Goal: Task Accomplishment & Management: Manage account settings

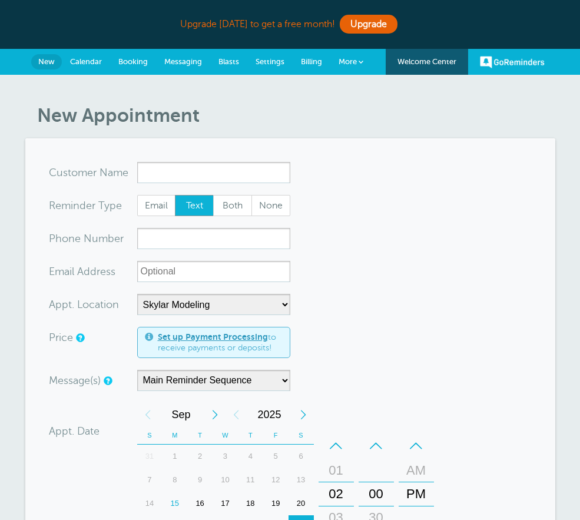
select select "25187"
select select "RRULE:FREQ=WEEKLY"
select select "8"
click at [131, 56] on link "Booking" at bounding box center [133, 62] width 46 height 26
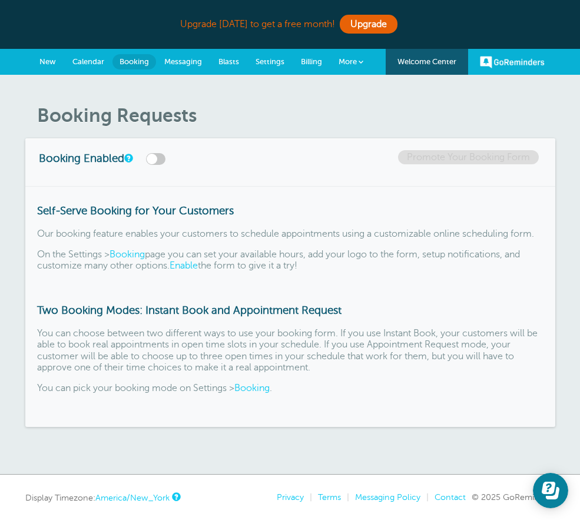
click at [82, 61] on span "Calendar" at bounding box center [88, 61] width 32 height 9
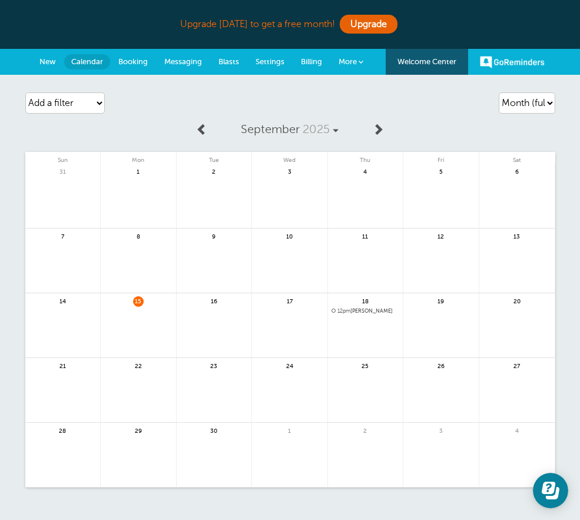
click at [131, 58] on span "Booking" at bounding box center [132, 61] width 29 height 9
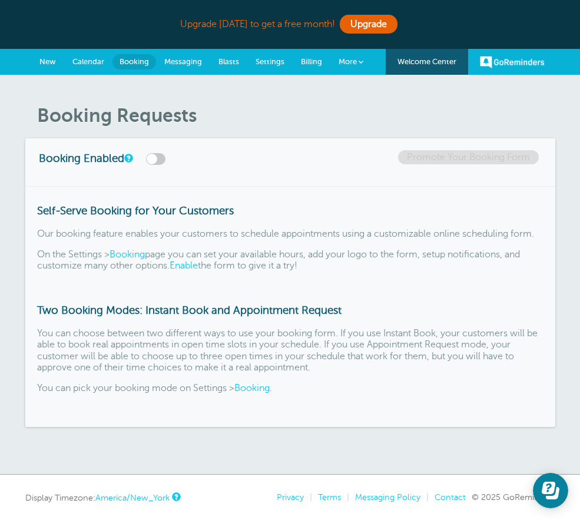
click at [191, 66] on link "Messaging" at bounding box center [183, 62] width 54 height 26
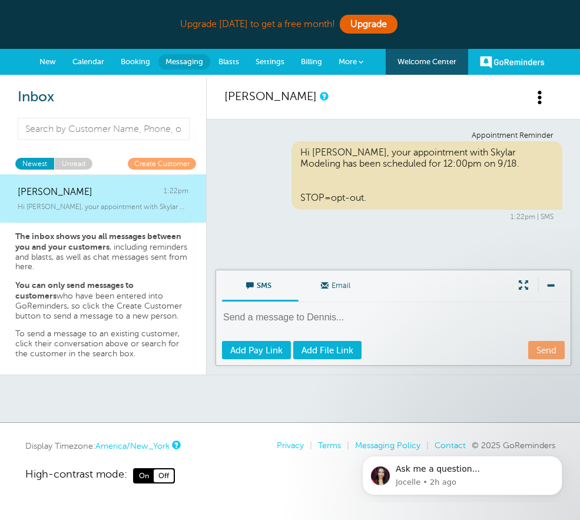
click at [261, 61] on span "Settings" at bounding box center [269, 61] width 29 height 9
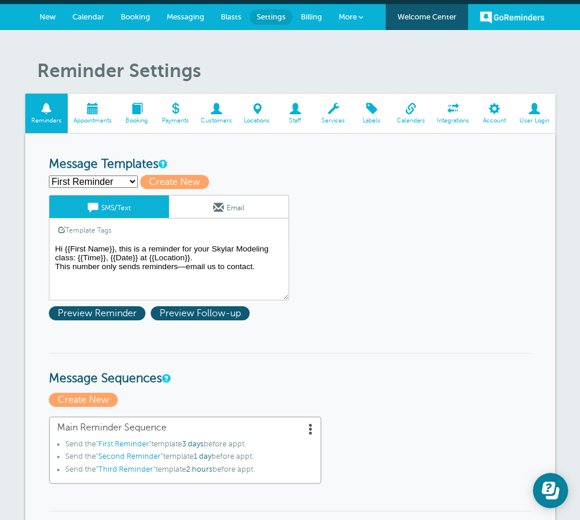
scroll to position [50, 0]
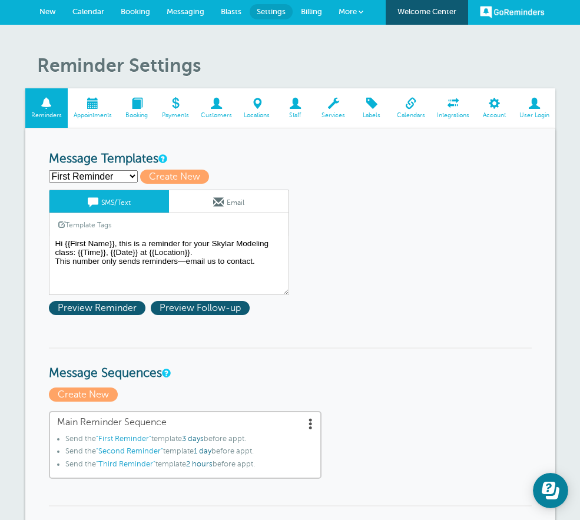
click at [79, 94] on link "Appointments" at bounding box center [93, 107] width 50 height 39
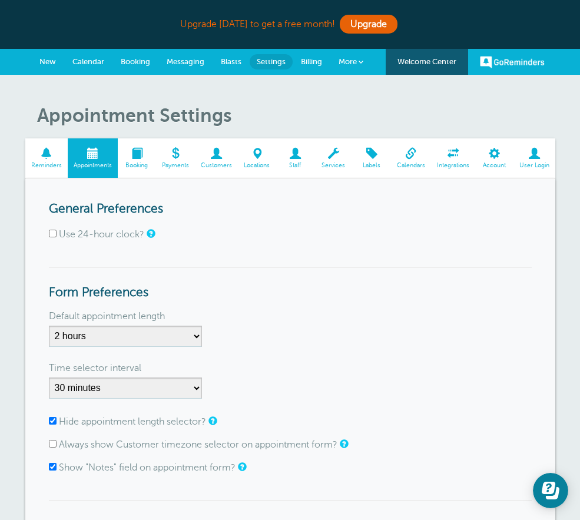
click at [133, 158] on span at bounding box center [137, 153] width 38 height 11
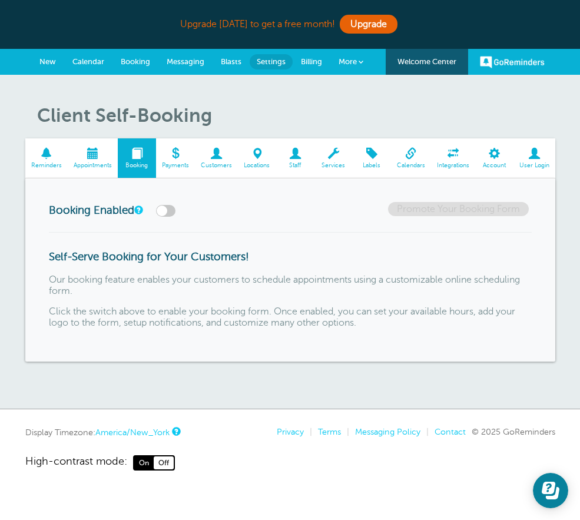
click at [189, 162] on link "Payments" at bounding box center [175, 157] width 39 height 39
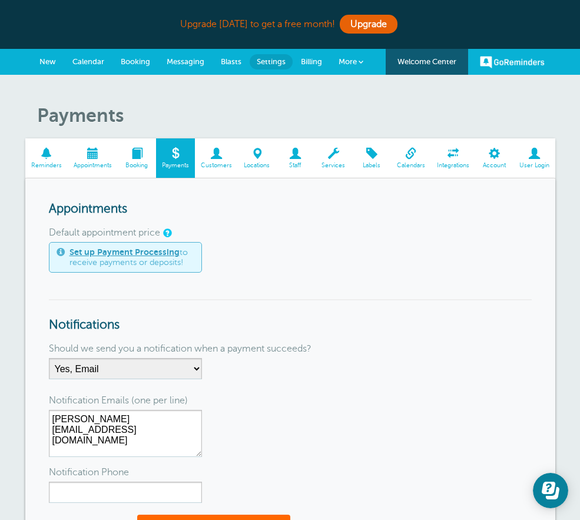
click at [488, 159] on span at bounding box center [494, 153] width 38 height 11
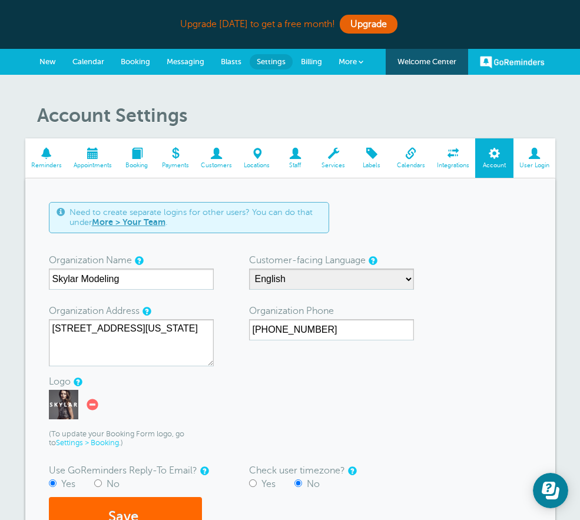
click at [34, 55] on link "New" at bounding box center [47, 62] width 33 height 26
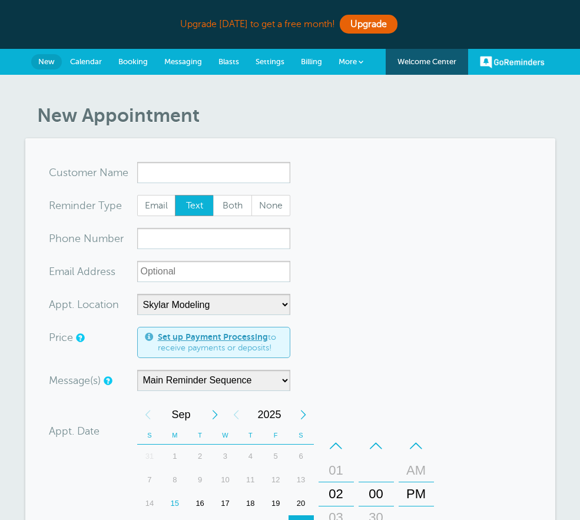
select select "25187"
click at [259, 63] on span "Settings" at bounding box center [269, 61] width 29 height 9
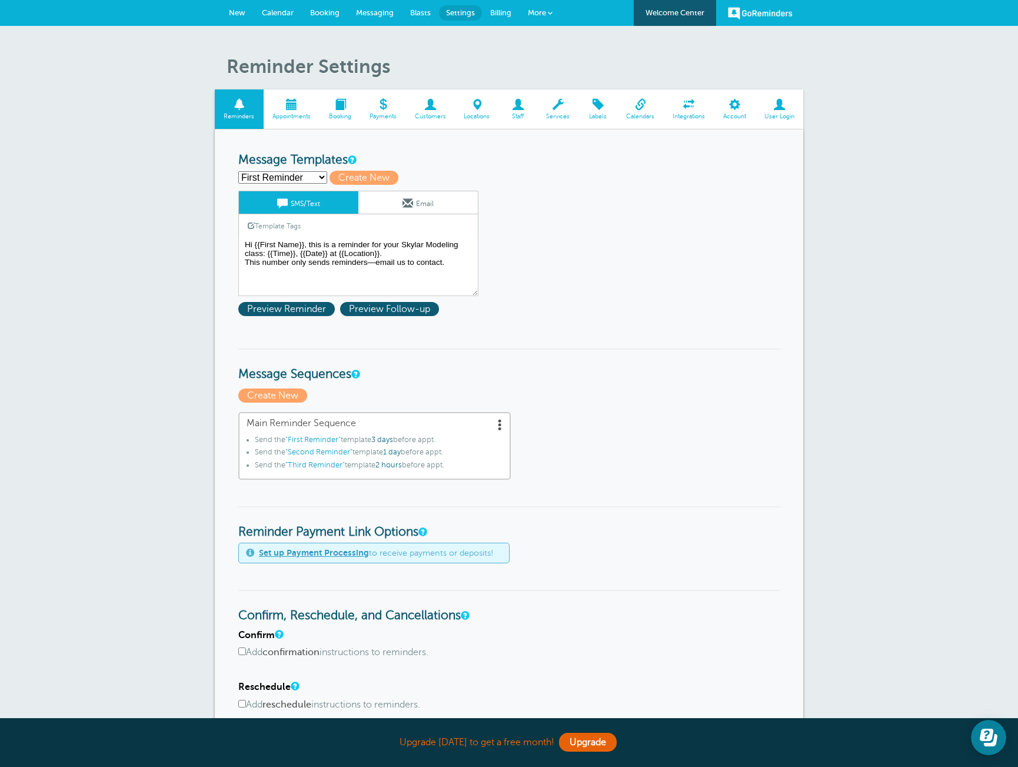
click at [232, 11] on span "New" at bounding box center [237, 12] width 16 height 9
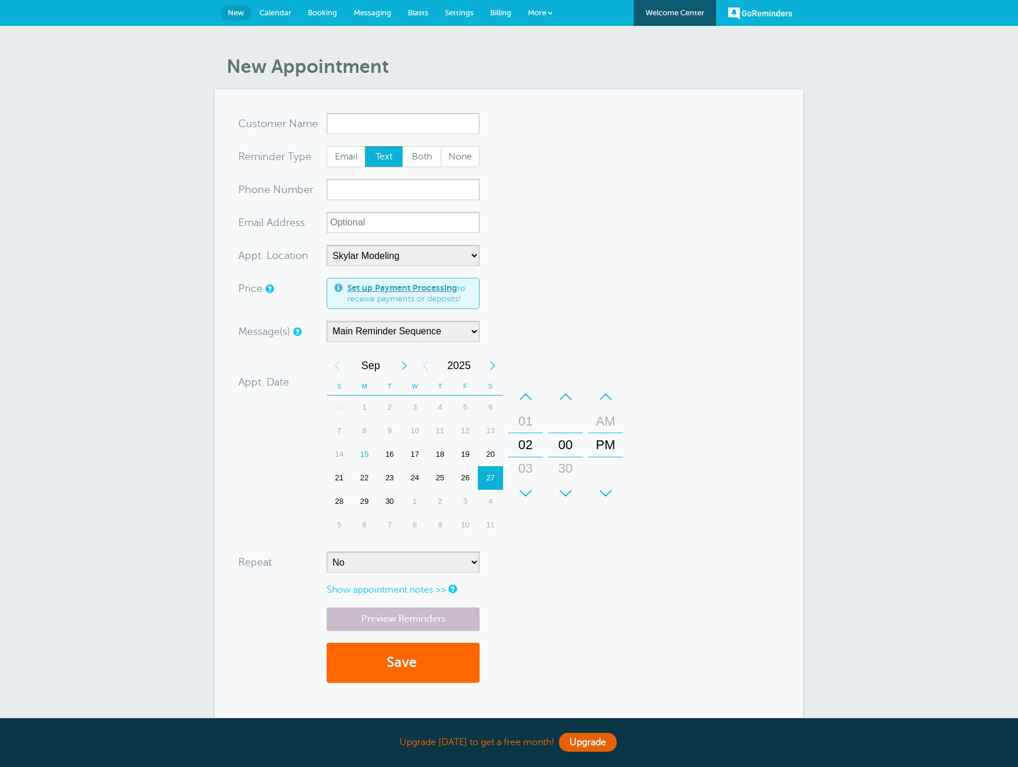
select select "25187"
click at [537, 14] on span "More" at bounding box center [537, 12] width 18 height 9
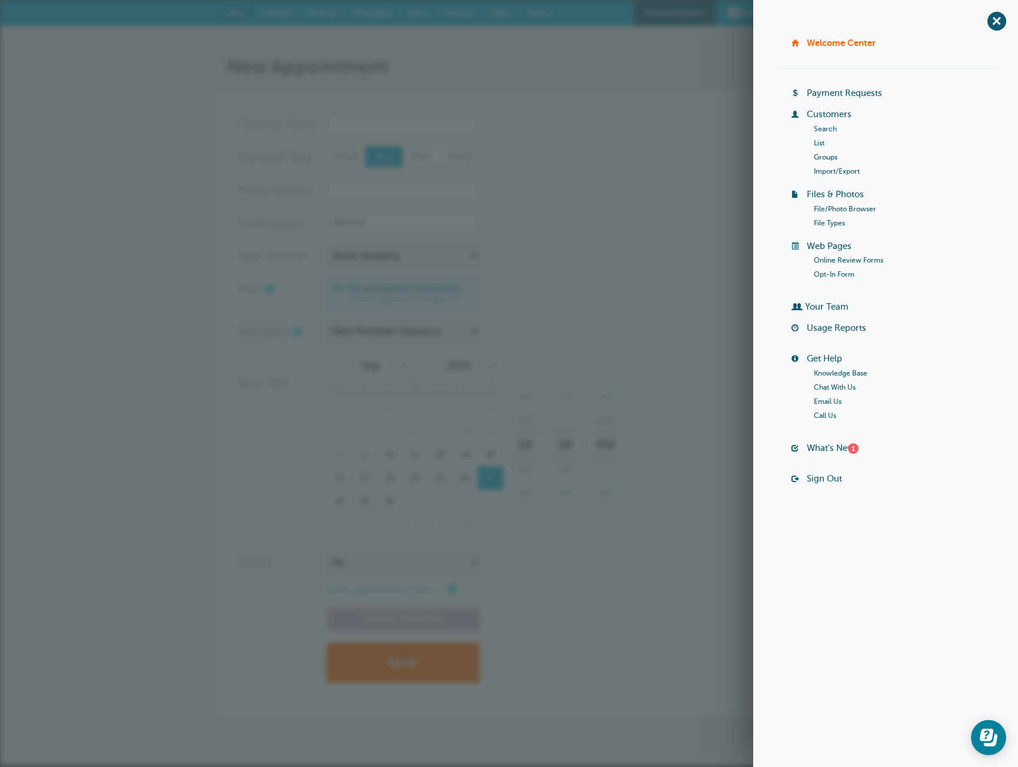
click at [488, 14] on link "Billing" at bounding box center [501, 13] width 38 height 26
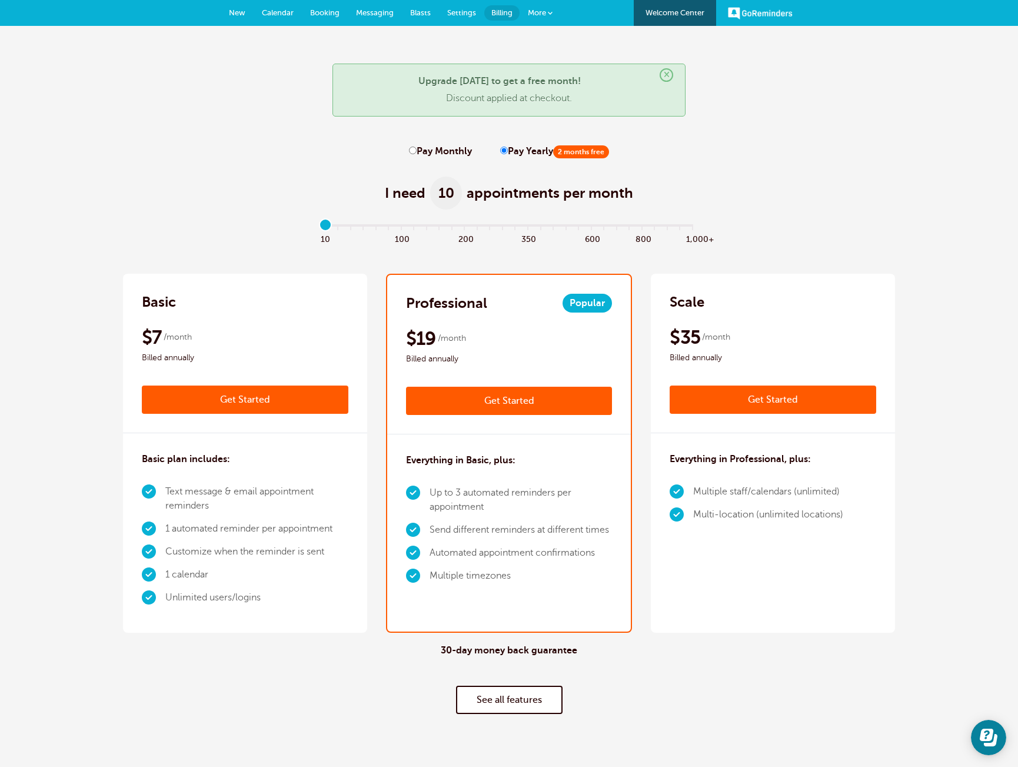
click at [462, 14] on span "Settings" at bounding box center [461, 12] width 29 height 9
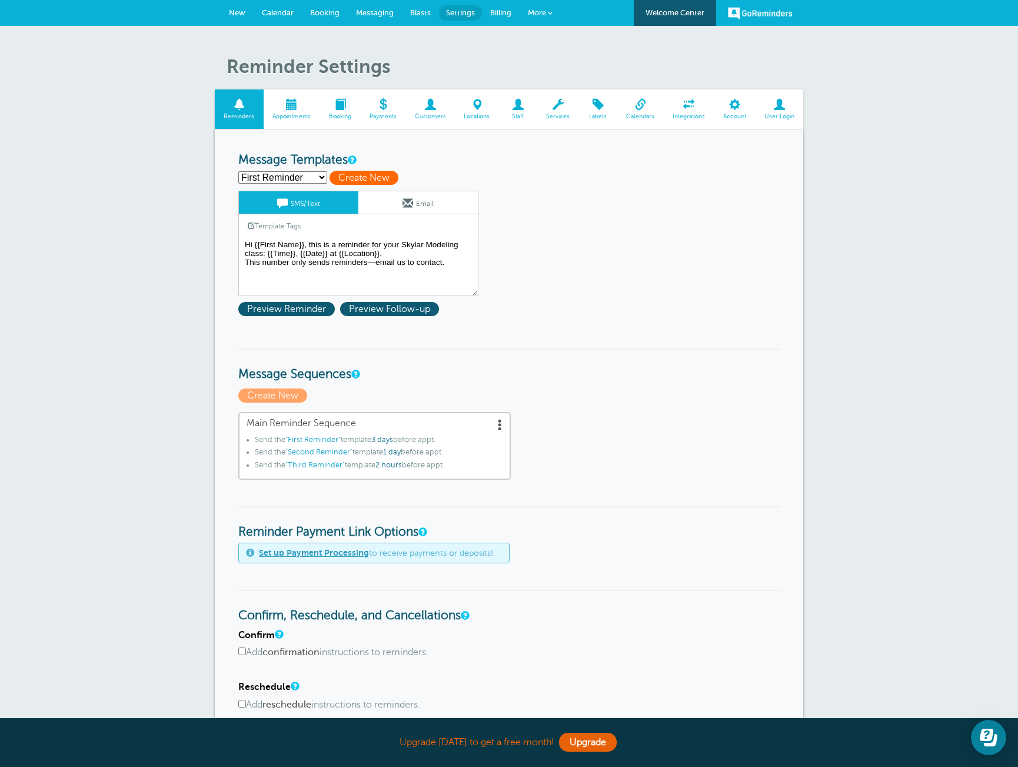
click at [364, 178] on span "Create New" at bounding box center [364, 178] width 69 height 14
select select
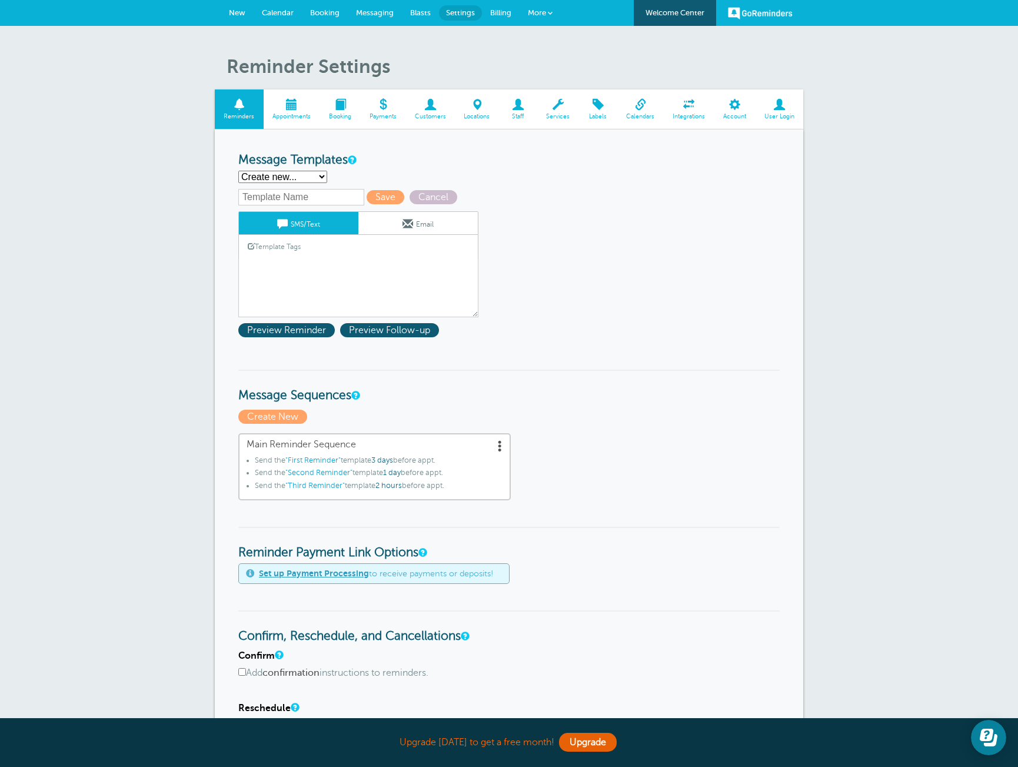
click at [316, 179] on select "First Reminder Second Reminder Third Reminder Create new..." at bounding box center [282, 177] width 89 height 12
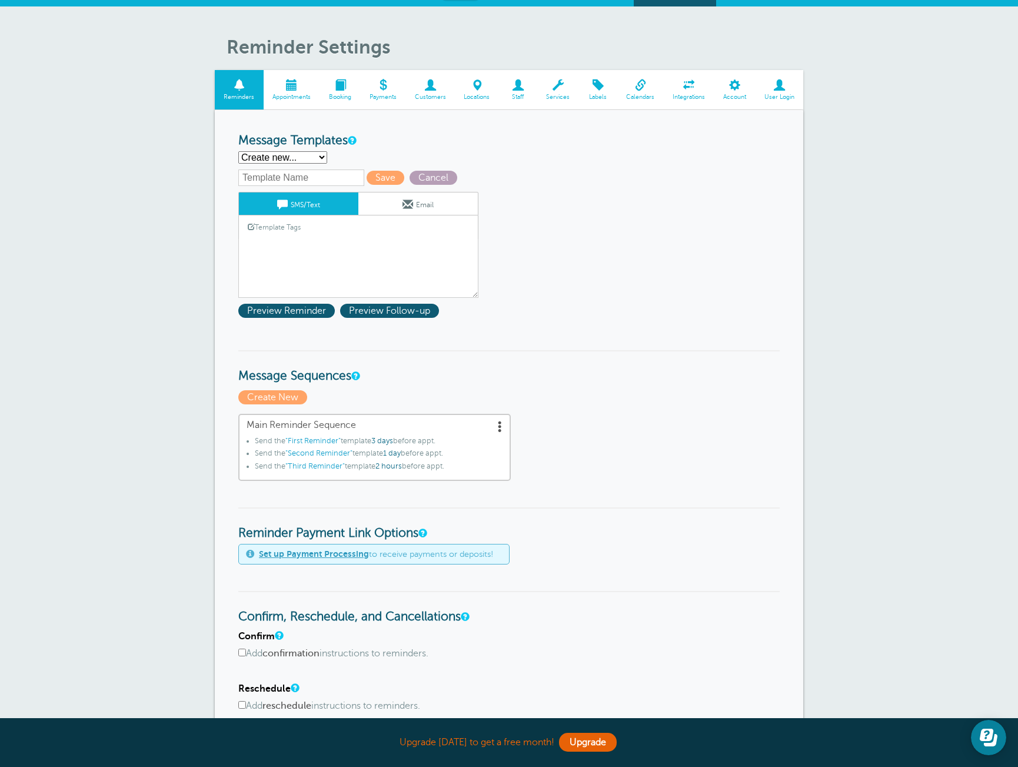
click at [410, 176] on span "Cancel" at bounding box center [434, 178] width 48 height 14
select select "161764"
type textarea "Hi {{First Name}}, this is a reminder for your Skylar Modeling class: {{Time}},…"
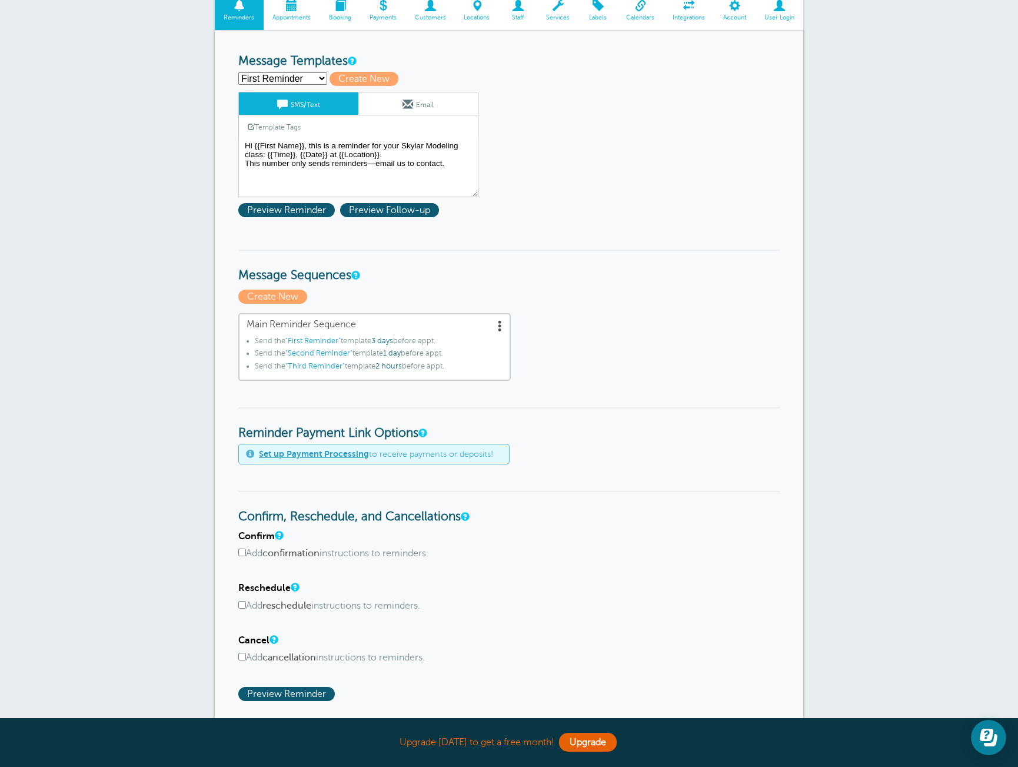
scroll to position [105, 0]
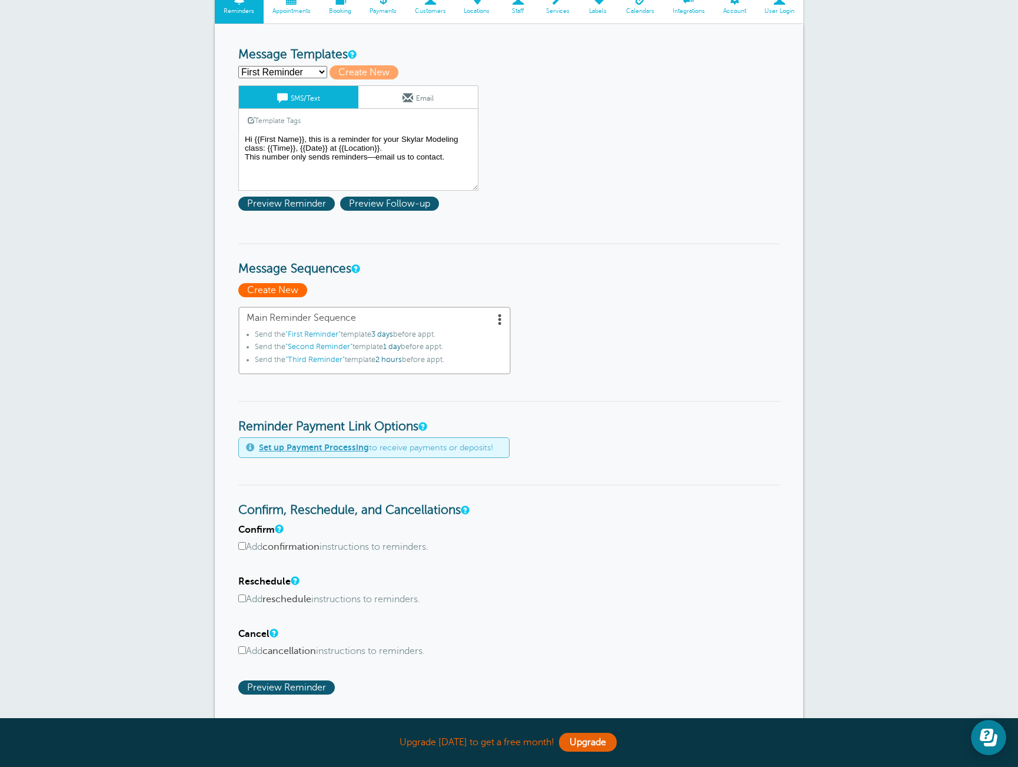
click at [252, 290] on span "Create New" at bounding box center [272, 290] width 69 height 14
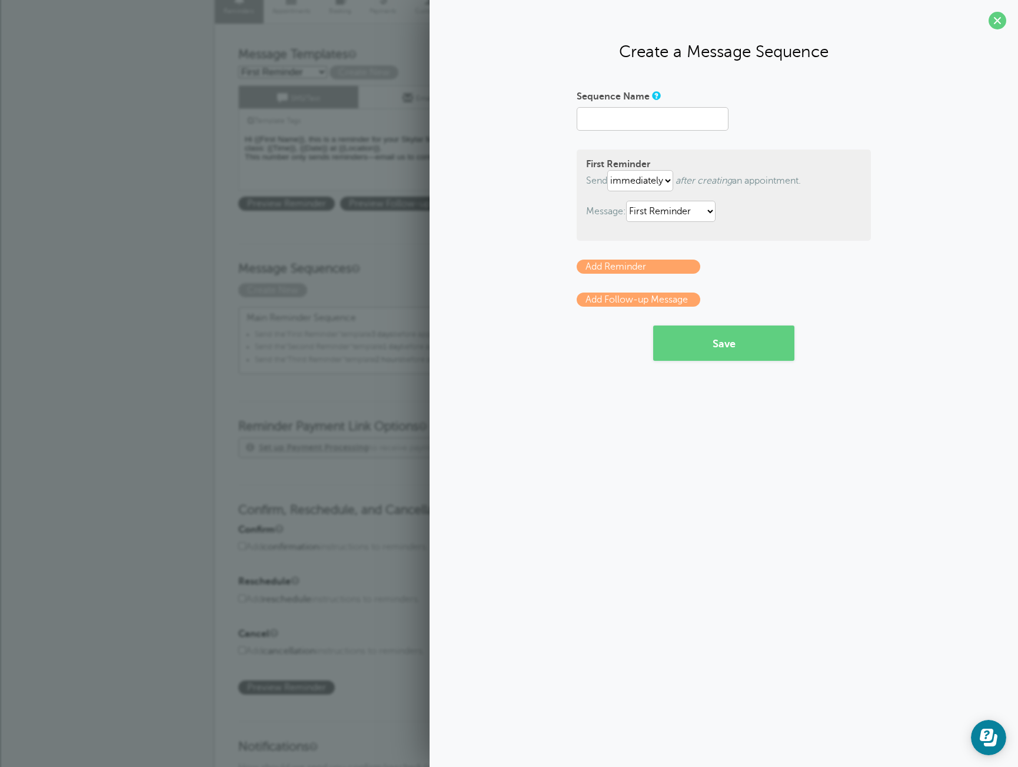
click at [317, 255] on h3 "Message Sequences" at bounding box center [508, 260] width 541 height 34
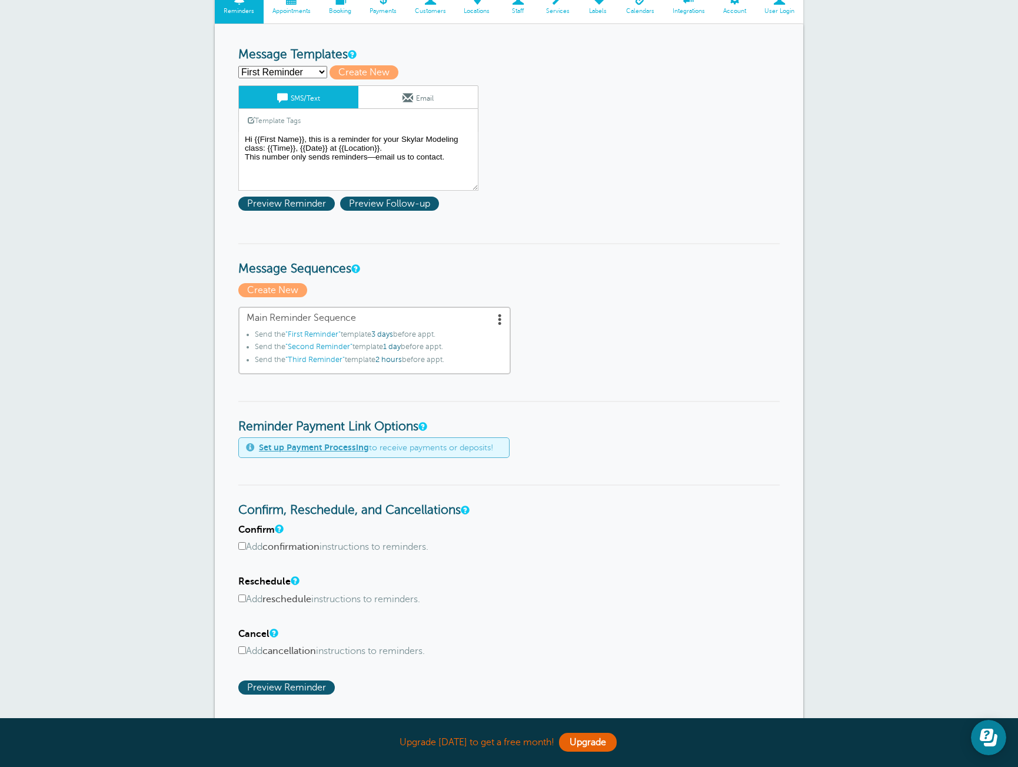
click at [501, 322] on span at bounding box center [500, 319] width 12 height 12
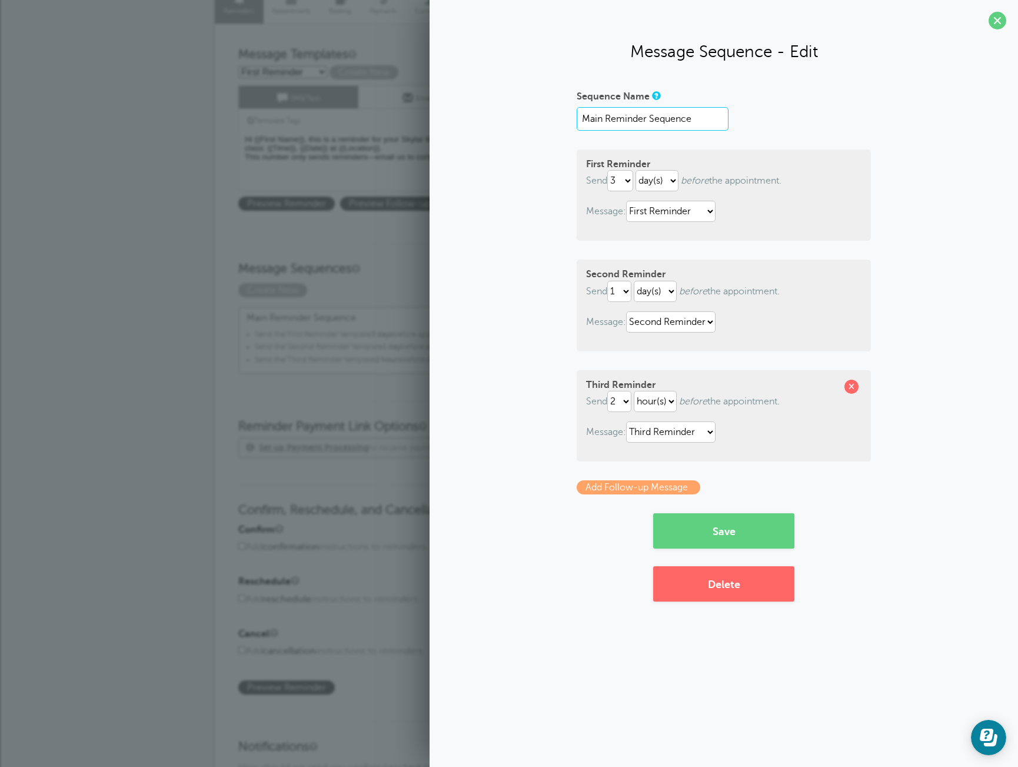
click at [586, 119] on input "Main Reminder Sequence" at bounding box center [653, 119] width 152 height 24
drag, startPoint x: 697, startPoint y: 119, endPoint x: 769, endPoint y: 124, distance: 71.9
click at [769, 124] on div "Sequence Name 8 Week Program Reminder Sequence" at bounding box center [724, 109] width 294 height 44
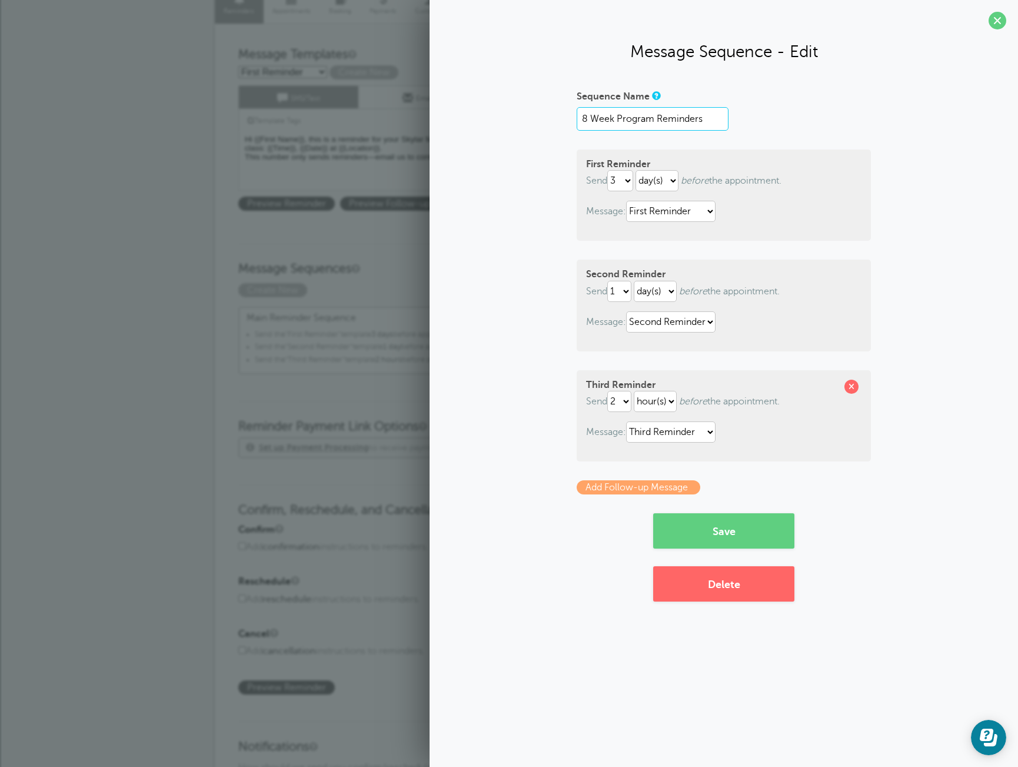
scroll to position [0, 0]
type input "8 Week Program Reminders"
click at [880, 124] on div "Sequence Name 8 Week Program Reminders First Reminder Send immediately 1 2 3 4 …" at bounding box center [723, 344] width 565 height 515
click at [749, 534] on button "Save" at bounding box center [723, 530] width 141 height 35
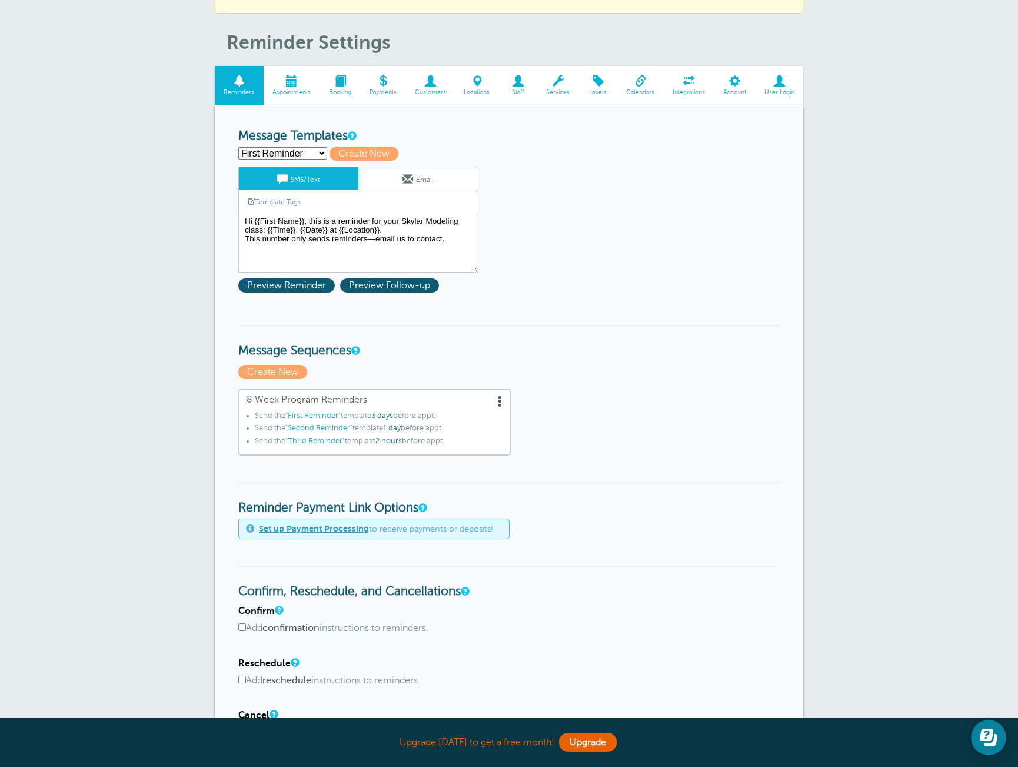
scroll to position [74, 0]
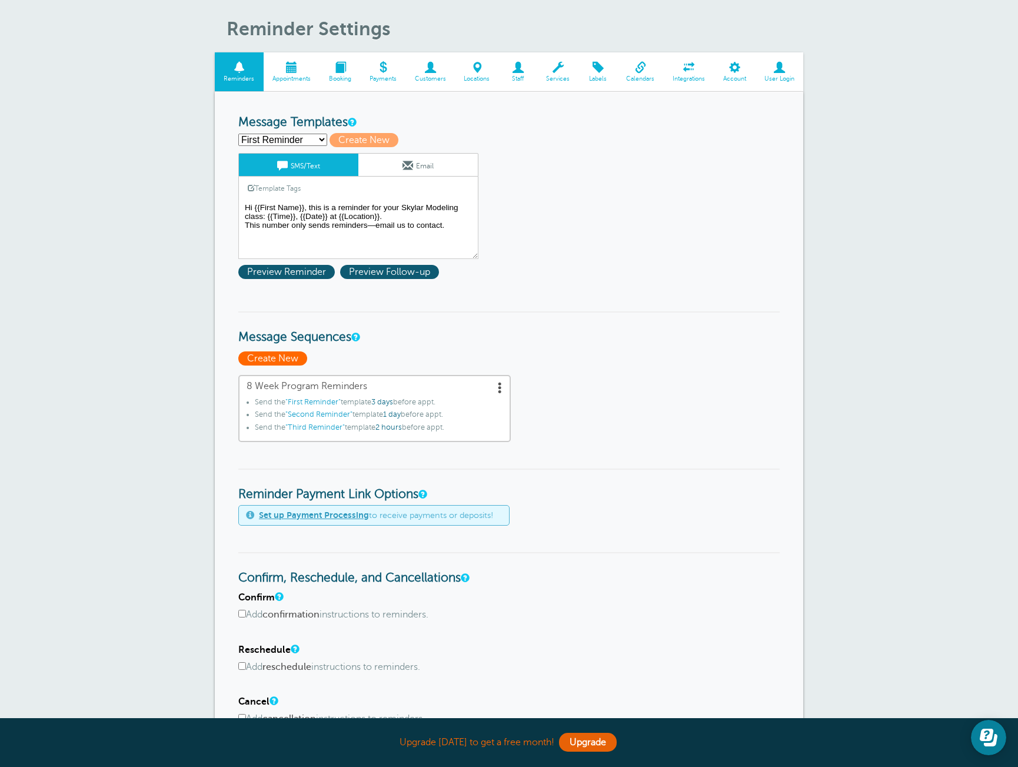
click at [252, 358] on span "Create New" at bounding box center [272, 358] width 69 height 14
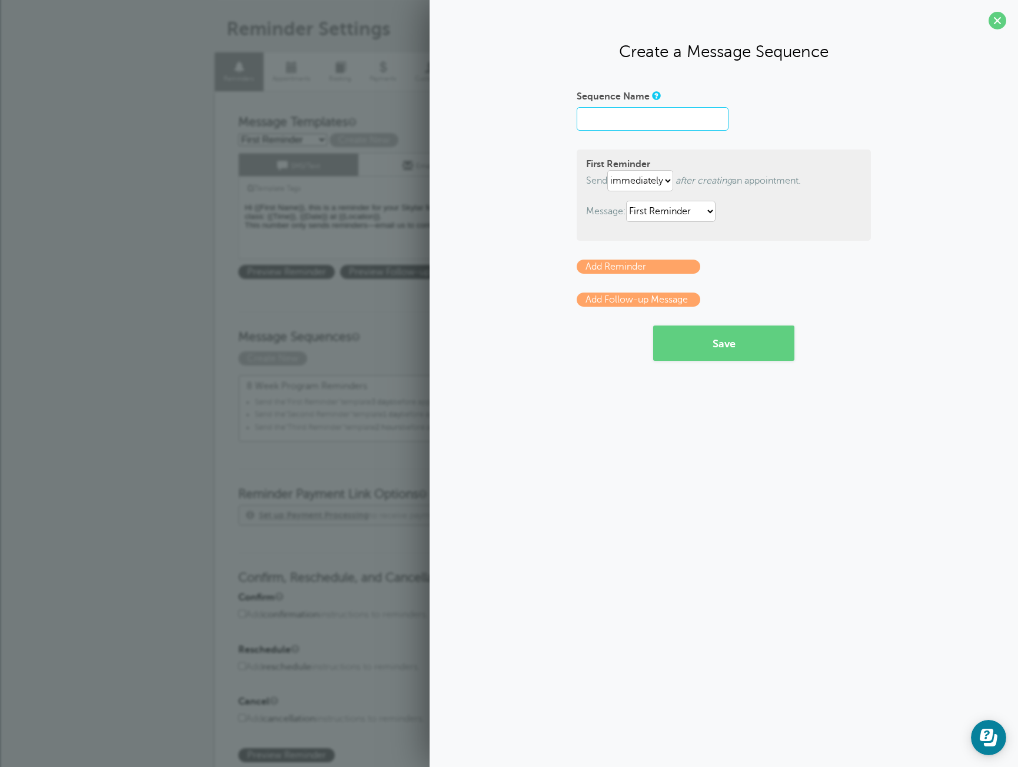
click at [680, 125] on input "Sequence Name" at bounding box center [653, 119] width 152 height 24
type input "Model Weekend Reminders"
click at [655, 182] on select "immediately 1 2 3 4 5 6 7 8 9 10 11 12 13 14 15 16 17 18 19 20 21 22 23 24 25 2…" at bounding box center [640, 180] width 66 height 21
click at [636, 176] on select "immediately 1 2 3 4 5 6 7 8 9 10 11 12 13 14 15 16 17 18 19 20 21 22 23 24 25 2…" at bounding box center [640, 180] width 66 height 21
click at [610, 170] on select "immediately 1 2 3 4 5 6 7 8 9 10 11 12 13 14 15 16 17 18 19 20 21 22 23 24 25 2…" at bounding box center [640, 180] width 66 height 21
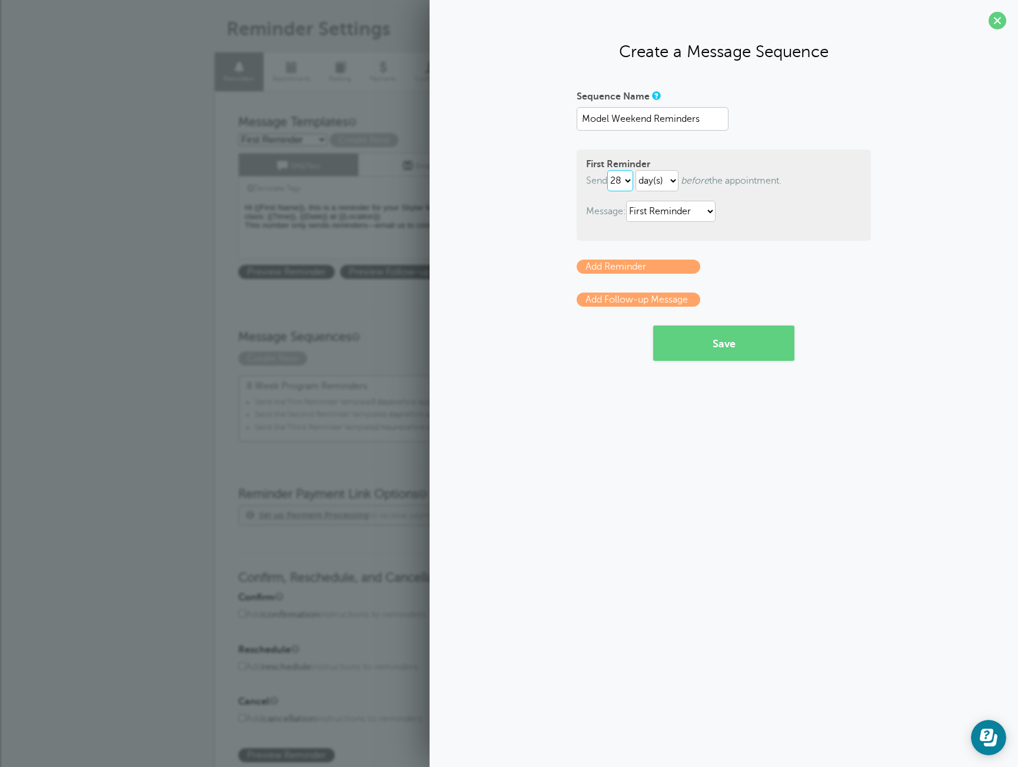
click at [628, 181] on select "immediately 1 2 3 4 5 6 7 8 9 10 11 12 13 14 15 16 17 18 19 20 21 22 23 24 25 2…" at bounding box center [620, 180] width 26 height 21
click at [610, 170] on select "immediately 1 2 3 4 5 6 7 8 9 10 11 12 13 14 15 16 17 18 19 20 21 22 23 24 25 2…" at bounding box center [620, 180] width 26 height 21
click at [672, 186] on select "hour(s) day(s)" at bounding box center [657, 180] width 43 height 21
click at [620, 182] on select "immediately 1 2 3 4 5 6 7 8 9 10 11 12 13 14 15 16 17 18 19 20 21 22 23 24 25 2…" at bounding box center [620, 180] width 26 height 21
select select "28"
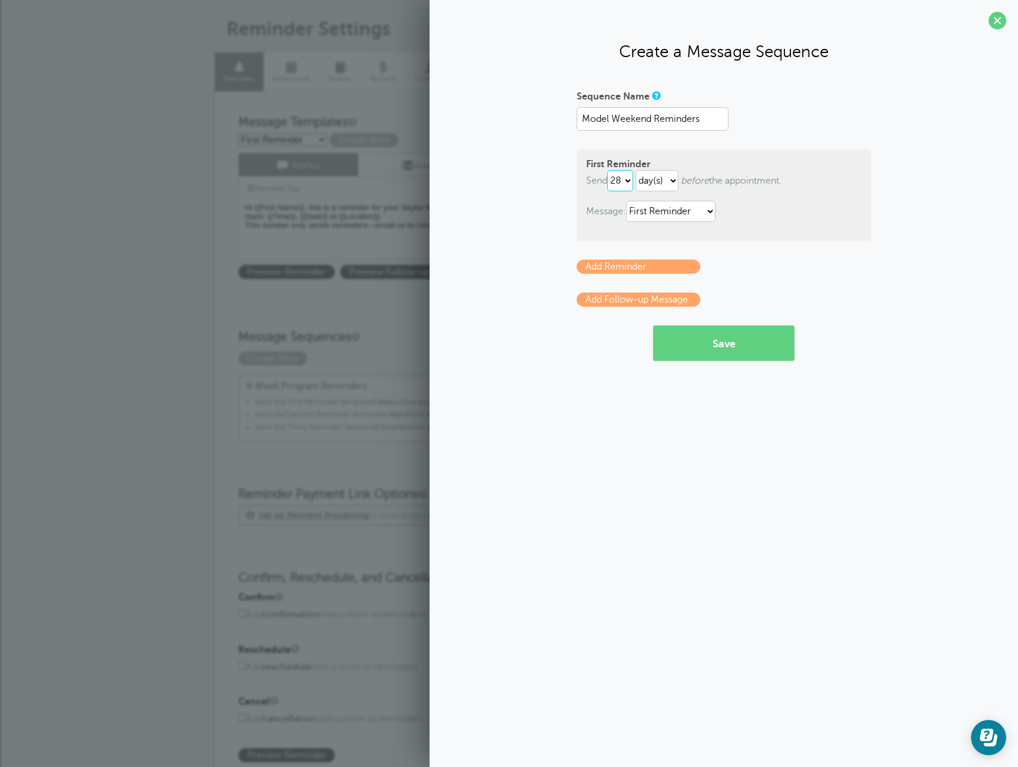
click at [610, 170] on select "immediately 1 2 3 4 5 6 7 8 9 10 11 12 13 14 15 16 17 18 19 20 21 22 23 24 25 2…" at bounding box center [620, 180] width 26 height 21
click at [663, 266] on link "Add Reminder" at bounding box center [639, 267] width 124 height 14
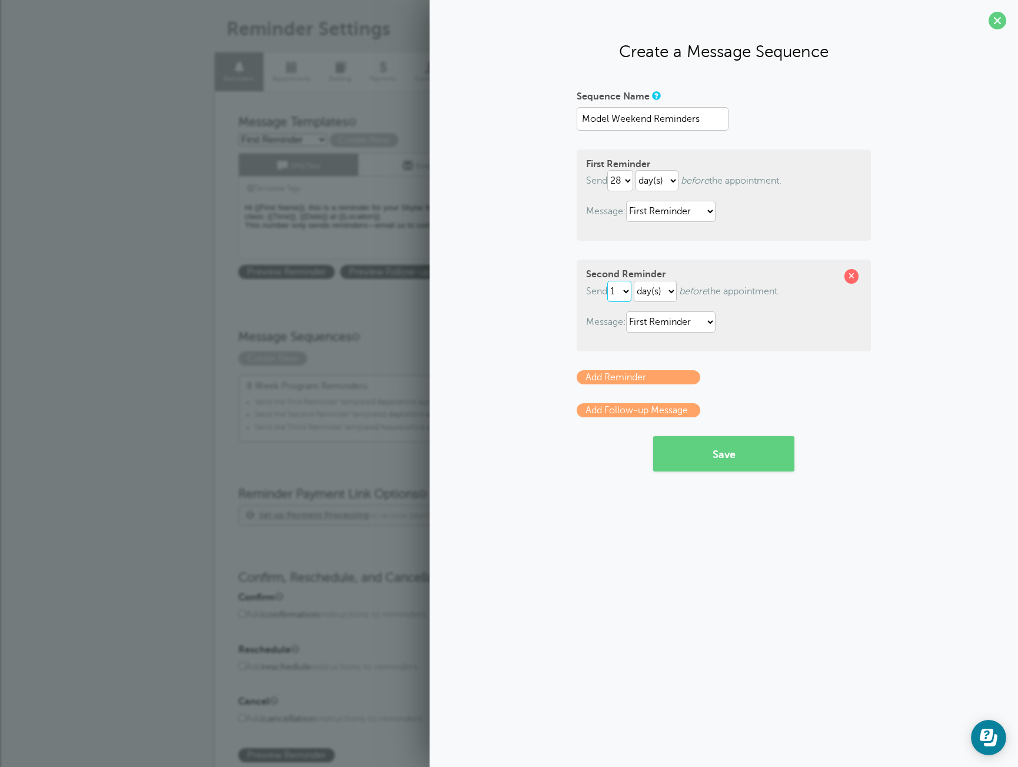
click at [623, 298] on select "1 2 3 4 5 6 7 8 9 10 11 12 13 14 15 16 17 18 19 20 21 22 23 24 25 26 27 28 29 30" at bounding box center [619, 291] width 24 height 21
select select "21"
click at [610, 281] on select "1 2 3 4 5 6 7 8 9 10 11 12 13 14 15 16 17 18 19 20 21 22 23 24 25 26 27 28 29 30" at bounding box center [619, 291] width 24 height 21
click at [682, 378] on link "Add Reminder" at bounding box center [639, 377] width 124 height 14
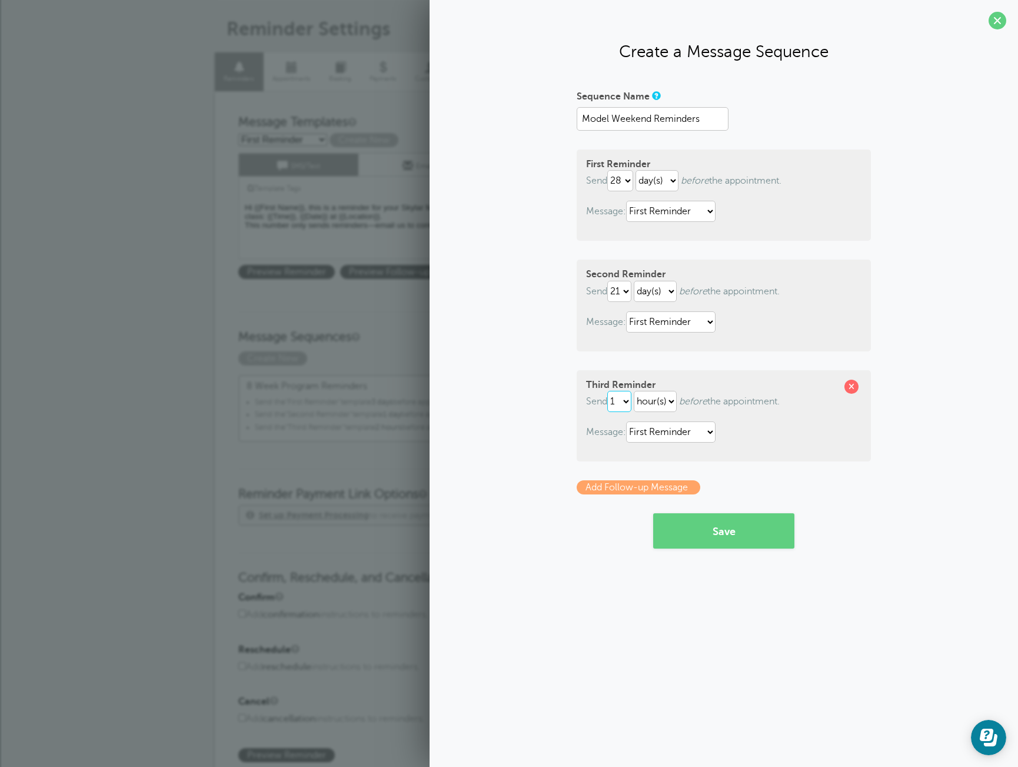
click at [628, 401] on select "1 2 3 4 5 6 7 8 9 10 11 12 13 14 15 16 17 18 19 20 21 22 23 24 25 26 27 28 29 30" at bounding box center [619, 401] width 24 height 21
select select "14"
click at [610, 391] on select "1 2 3 4 5 6 7 8 9 10 11 12 13 14 15 16 17 18 19 20 21 22 23 24 25 26 27 28 29 30" at bounding box center [619, 401] width 24 height 21
click at [660, 406] on select "hour(s) day(s)" at bounding box center [655, 401] width 43 height 21
select select "DAY"
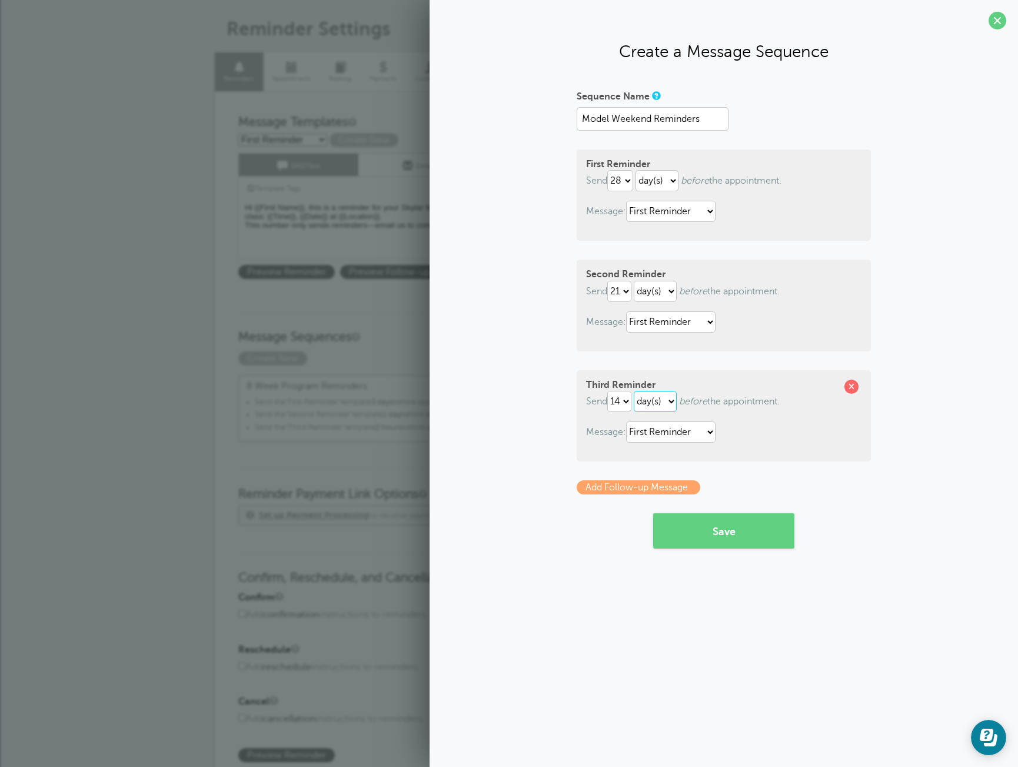
click at [637, 391] on select "hour(s) day(s)" at bounding box center [655, 401] width 43 height 21
click at [628, 408] on select "1 2 3 4 5 6 7 8 9 10 11 12 13 14 15 16 17 18 19 20 21 22 23 24 25 26 27 28 29 30" at bounding box center [619, 401] width 24 height 21
select select "1"
click at [610, 391] on select "1 2 3 4 5 6 7 8 9 10 11 12 13 14 15 16 17 18 19 20 21 22 23 24 25 26 27 28 29 30" at bounding box center [619, 401] width 24 height 21
click at [941, 476] on div "Sequence Name Model Weekend Reminders First Reminder Send immediately 1 2 3 4 5…" at bounding box center [723, 318] width 565 height 462
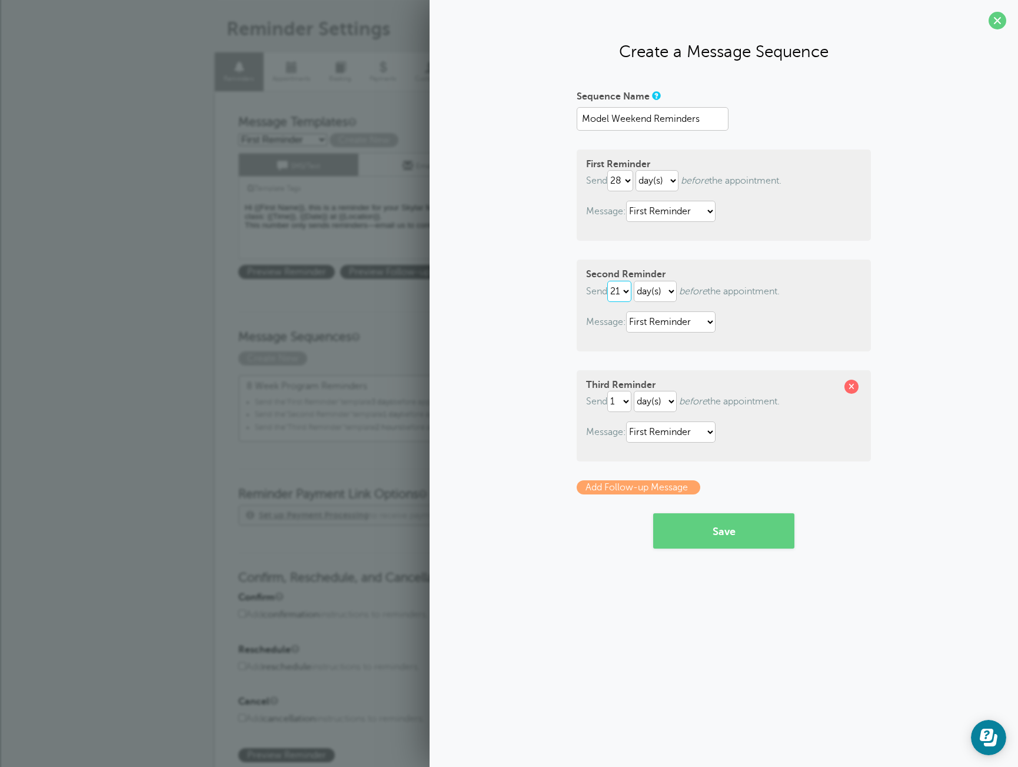
click at [627, 292] on select "1 2 3 4 5 6 7 8 9 10 11 12 13 14 15 16 17 18 19 20 21 22 23 24 25 26 27 28 29 30" at bounding box center [619, 291] width 24 height 21
select select "10"
click at [610, 281] on select "1 2 3 4 5 6 7 8 9 10 11 12 13 14 15 16 17 18 19 20 21 22 23 24 25 26 27 28 29 30" at bounding box center [619, 291] width 24 height 21
click at [633, 184] on select "immediately 1 2 3 4 5 6 7 8 9 10 11 12 13 14 15 16 17 18 19 20 21 22 23 24 25 2…" at bounding box center [620, 180] width 26 height 21
click at [610, 170] on select "immediately 1 2 3 4 5 6 7 8 9 10 11 12 13 14 15 16 17 18 19 20 21 22 23 24 25 2…" at bounding box center [620, 180] width 26 height 21
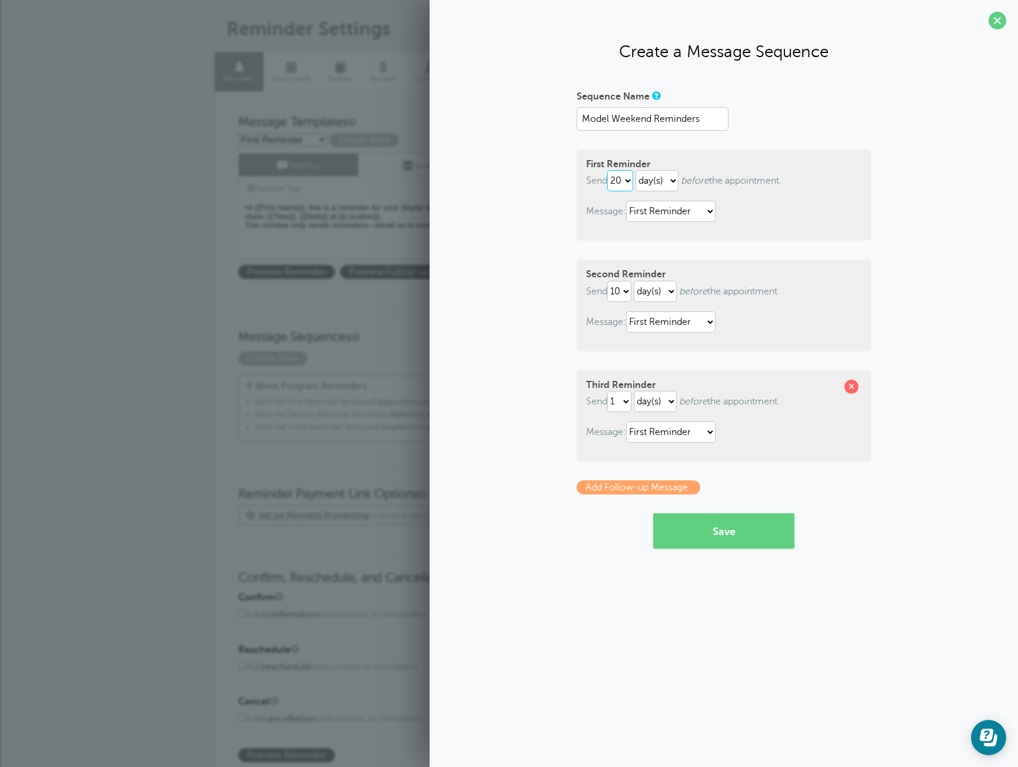
click at [621, 178] on select "immediately 1 2 3 4 5 6 7 8 9 10 11 12 13 14 15 16 17 18 19 20 21 22 23 24 25 2…" at bounding box center [620, 180] width 26 height 21
select select "30"
click at [610, 170] on select "immediately 1 2 3 4 5 6 7 8 9 10 11 12 13 14 15 16 17 18 19 20 21 22 23 24 25 2…" at bounding box center [620, 180] width 26 height 21
click at [669, 488] on link "Add Follow-up Message" at bounding box center [639, 487] width 124 height 14
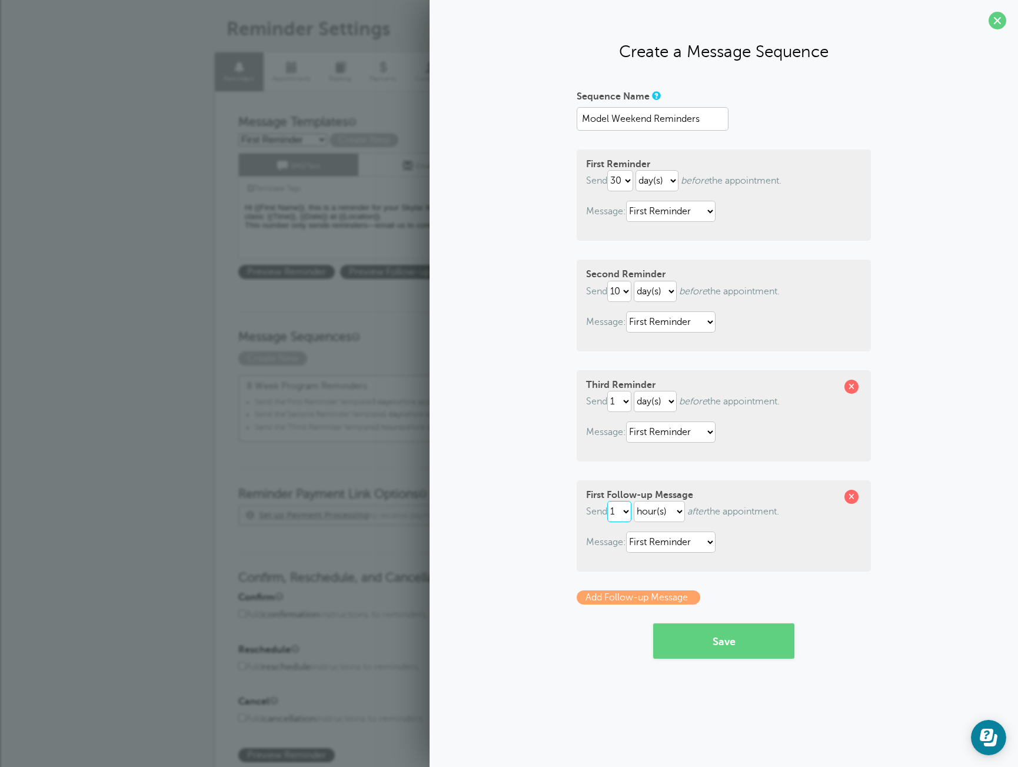
click at [628, 515] on select "1 2 3 4 5 6 7 8 9 10 11 12 13 14 15 16 17 18 19 20 21 22 23 24 25 26 27 28 29 30" at bounding box center [619, 511] width 24 height 21
select select "2"
click at [610, 501] on select "1 2 3 4 5 6 7 8 9 10 11 12 13 14 15 16 17 18 19 20 21 22 23 24 25 26 27 28 29 30" at bounding box center [619, 511] width 24 height 21
click at [649, 518] on select "hour(s) day(s) month(s)" at bounding box center [659, 511] width 51 height 21
select select "DAY"
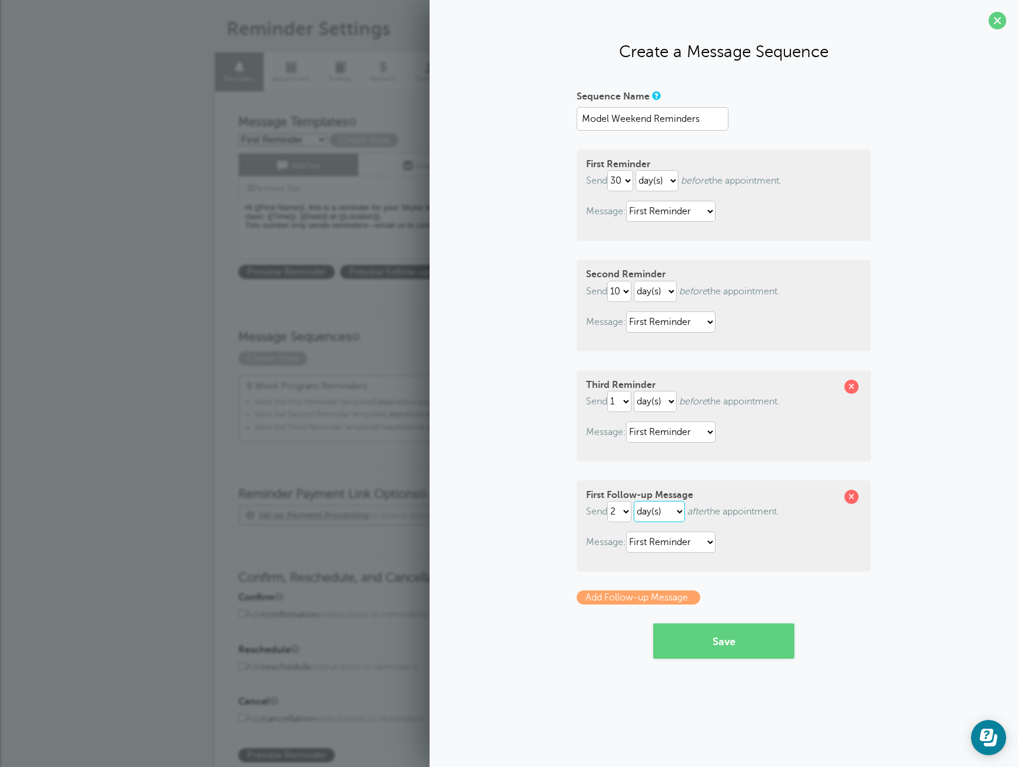
click at [637, 501] on select "hour(s) day(s) month(s)" at bounding box center [659, 511] width 51 height 21
click at [760, 644] on button "Save" at bounding box center [723, 640] width 141 height 35
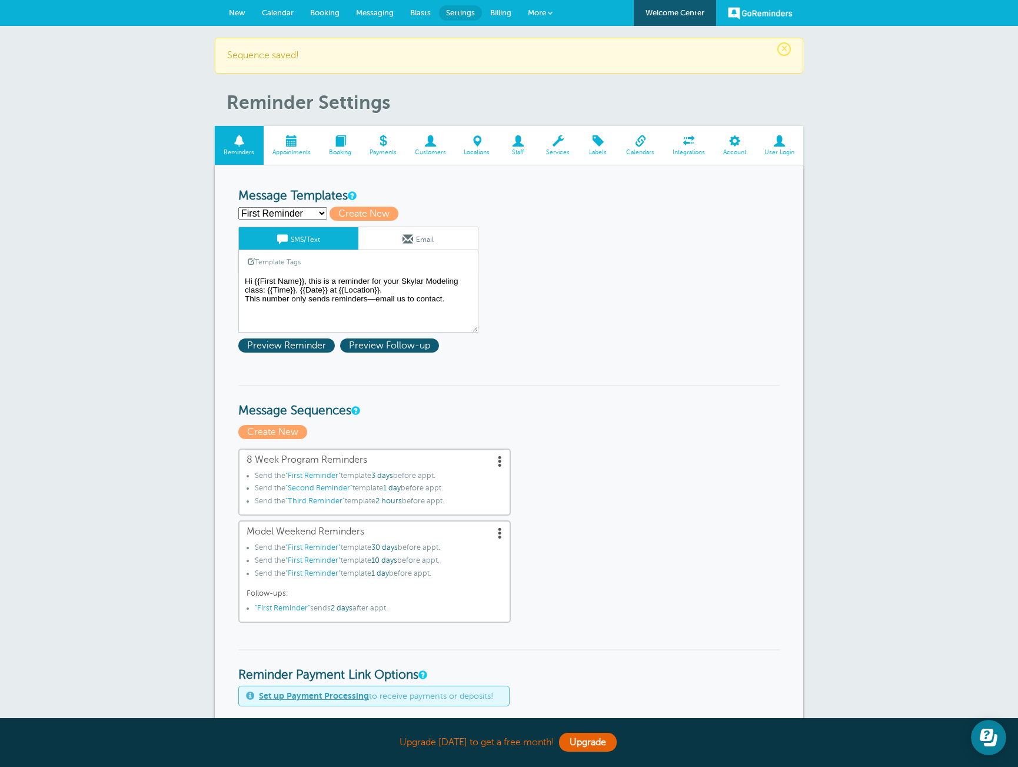
click at [477, 544] on li "Send the "First Reminder" template 30 days before appt." at bounding box center [379, 549] width 248 height 13
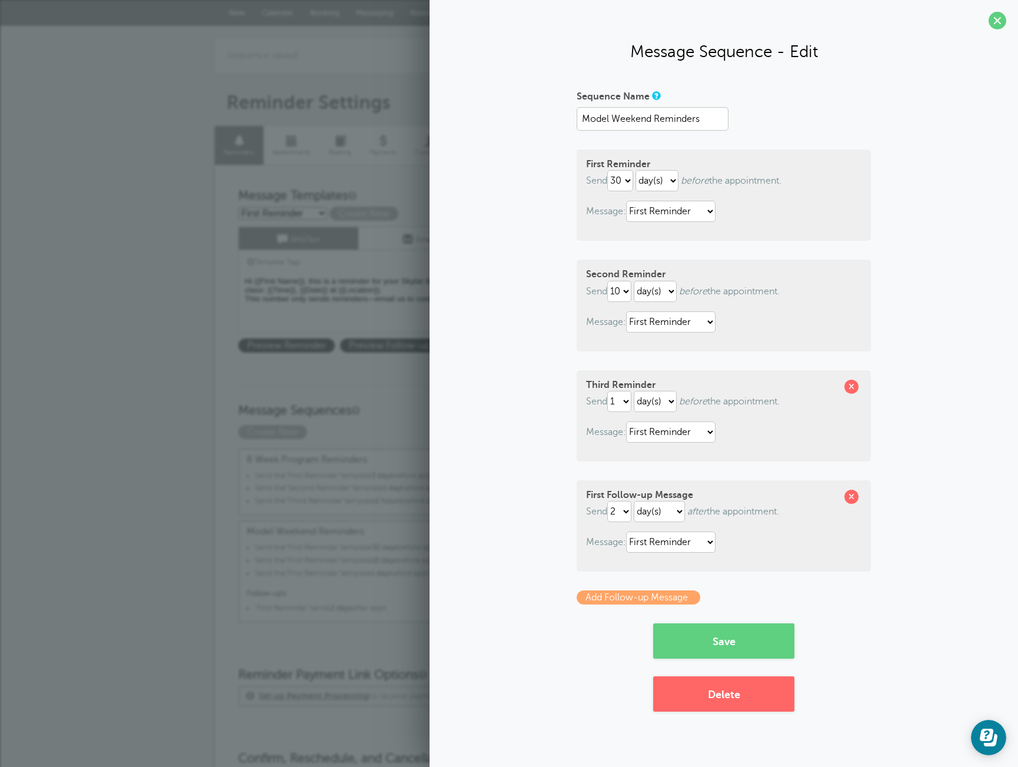
click at [171, 490] on div "× Sequence saved! Reminder Settings Reminders Appointments Booking Payments Cus…" at bounding box center [509, 669] width 1018 height 1286
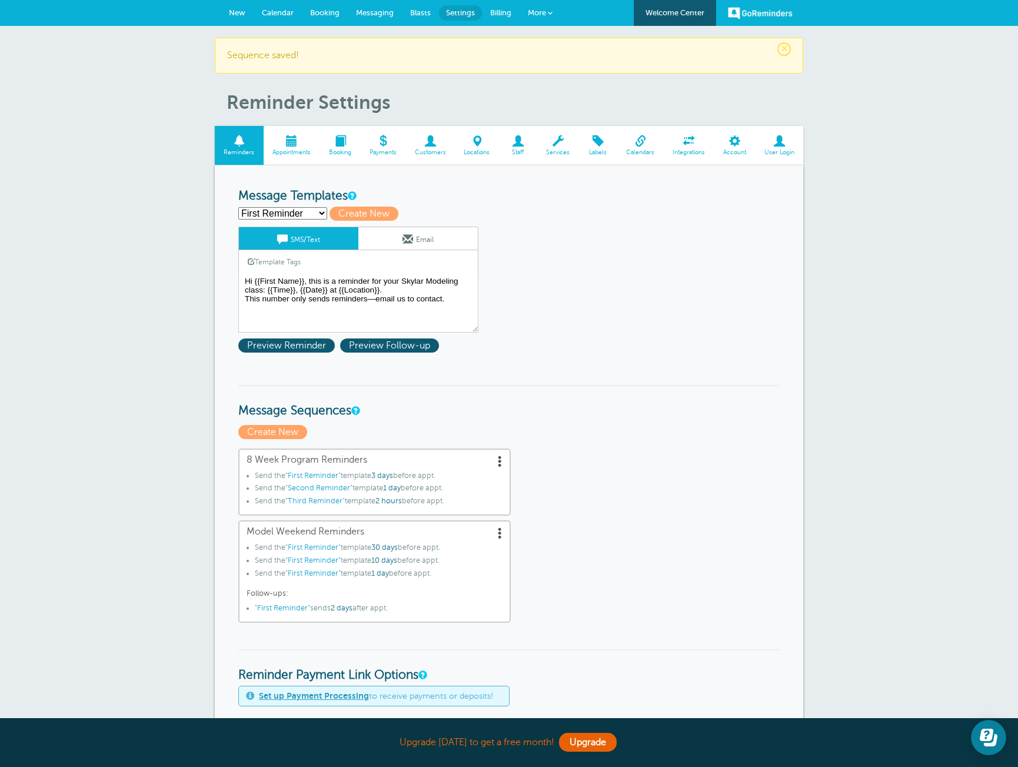
click at [310, 215] on select "First Reminder Second Reminder Third Reminder Create new..." at bounding box center [282, 213] width 89 height 12
select select
click at [238, 207] on select "First Reminder Second Reminder Third Reminder Create new..." at bounding box center [282, 213] width 89 height 12
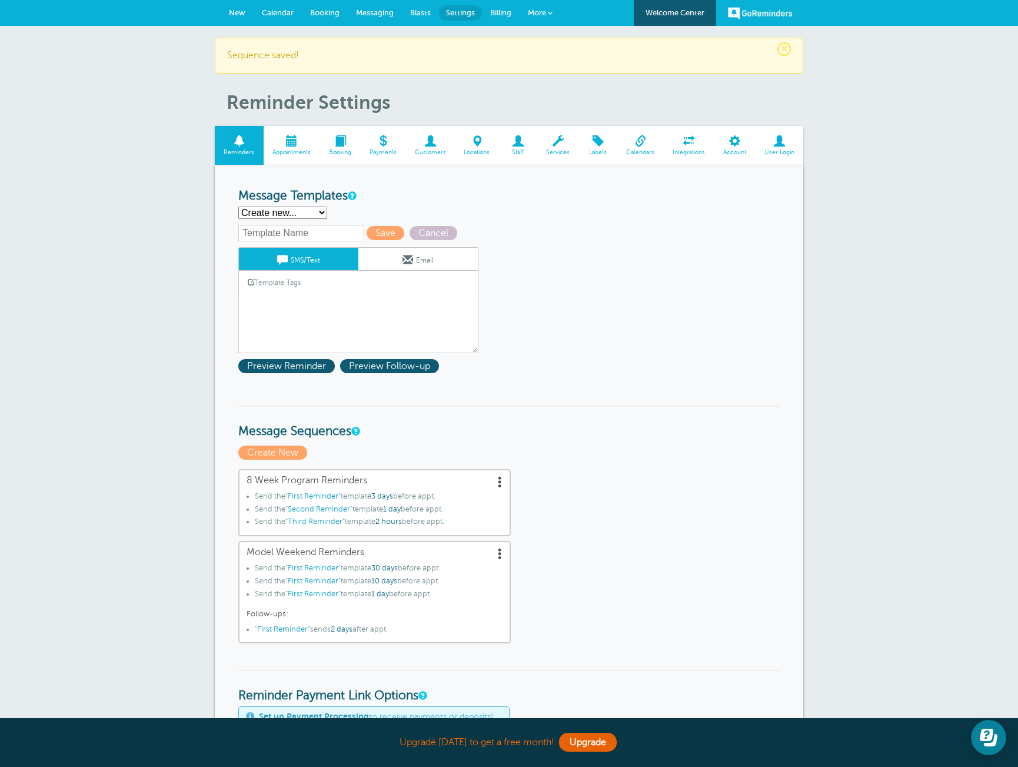
click at [305, 235] on input "text" at bounding box center [301, 233] width 126 height 16
type input "First MW"
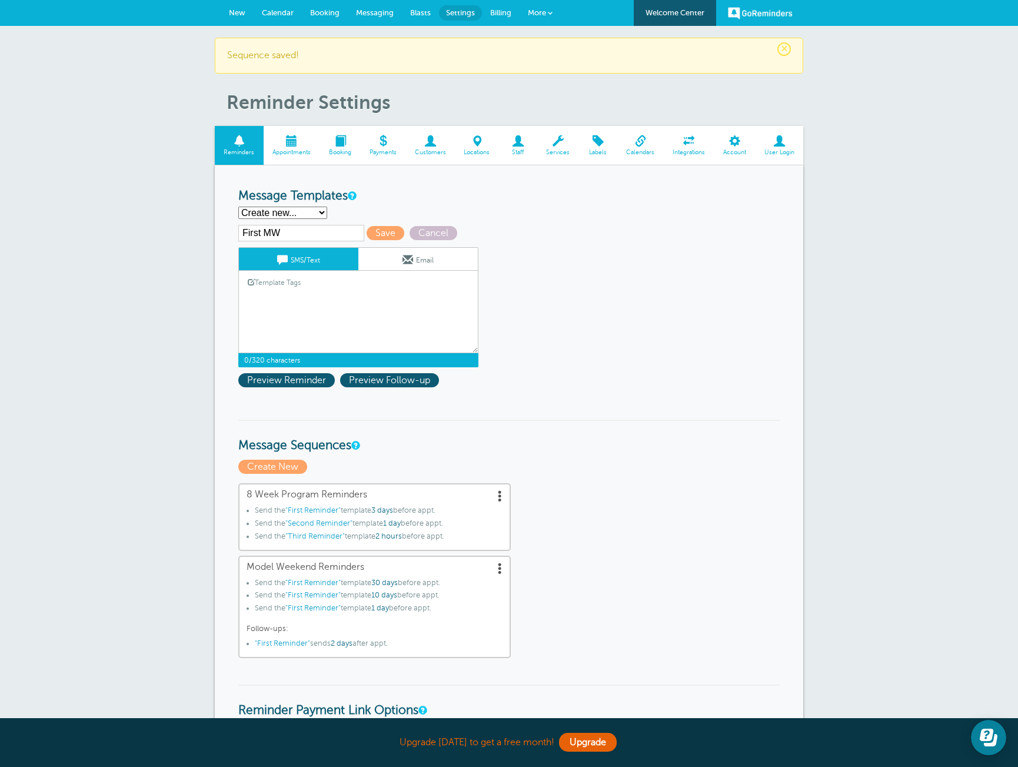
click at [367, 298] on textarea "Hi {{First Name}}, this is a reminder for your Skylar Modeling class: {{Time}},…" at bounding box center [358, 323] width 240 height 59
click at [301, 287] on link "Template Tags" at bounding box center [274, 282] width 71 height 23
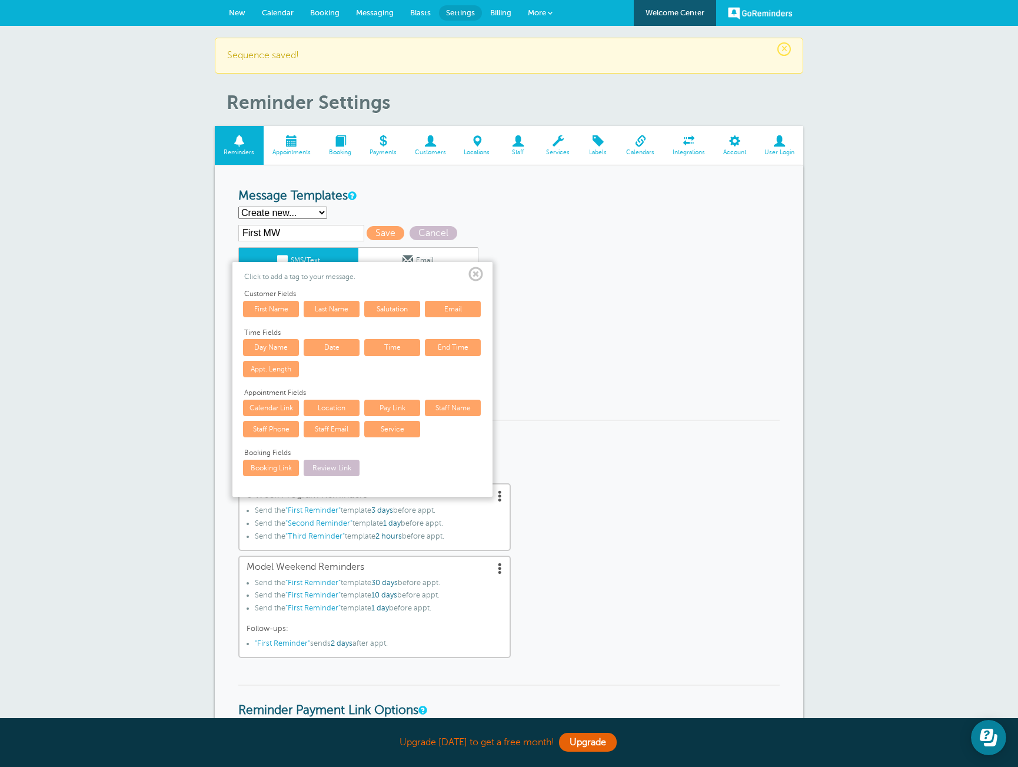
click at [288, 310] on link "First Name" at bounding box center [271, 309] width 56 height 16
type textarea "{{First Name}}"
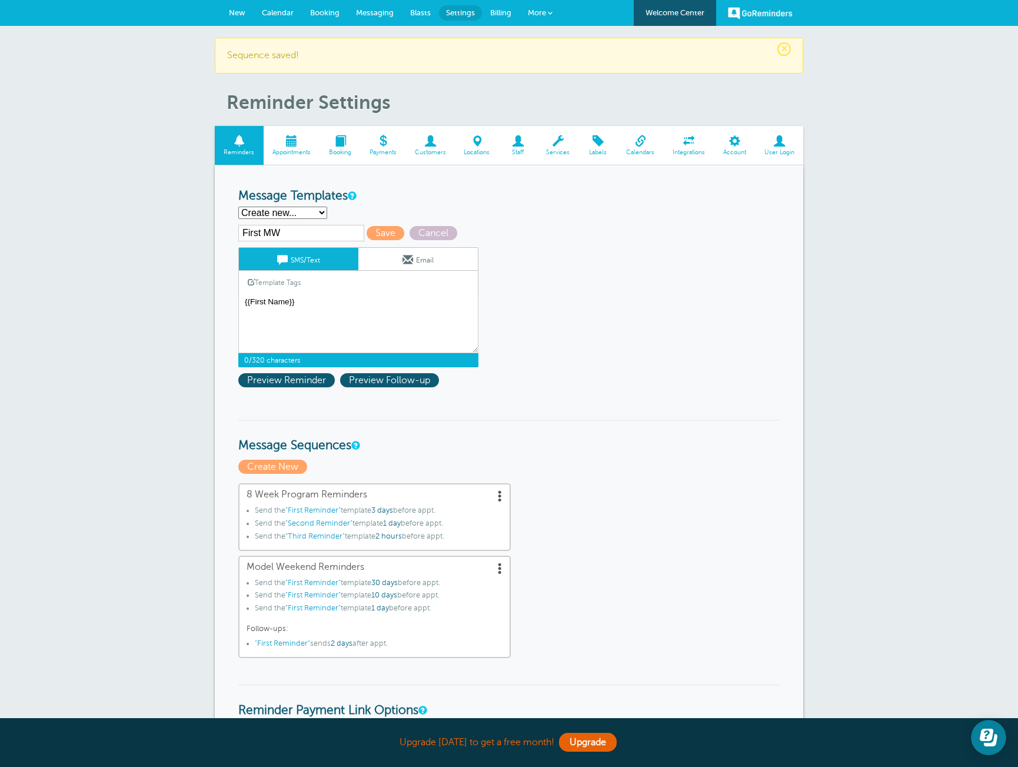
click at [308, 217] on select "First Reminder Second Reminder Third Reminder Create new..." at bounding box center [282, 213] width 89 height 12
select select "161764"
click at [238, 207] on select "First Reminder Second Reminder Third Reminder Create new..." at bounding box center [282, 213] width 89 height 12
type input "First Reminder"
type textarea "Hi {{First Name}}, this is a reminder for your Skylar Modeling class: {{Time}},…"
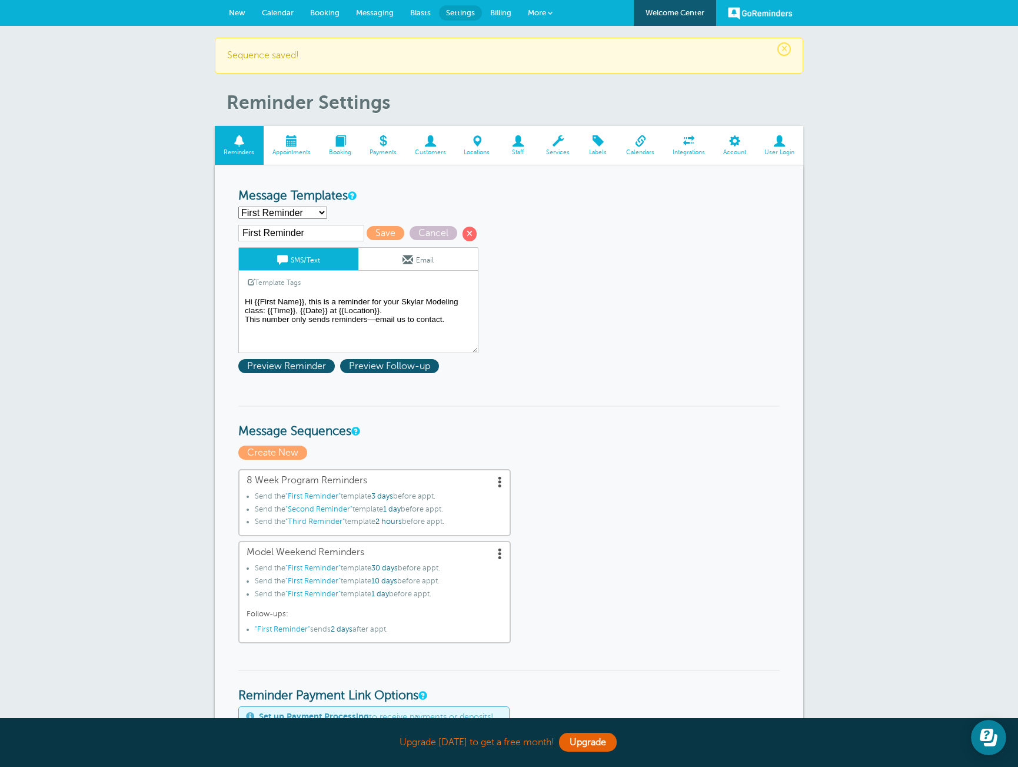
click at [358, 321] on textarea "Hi {{First Name}}, this is a reminder for your Skylar Modeling class: {{Time}},…" at bounding box center [358, 323] width 240 height 59
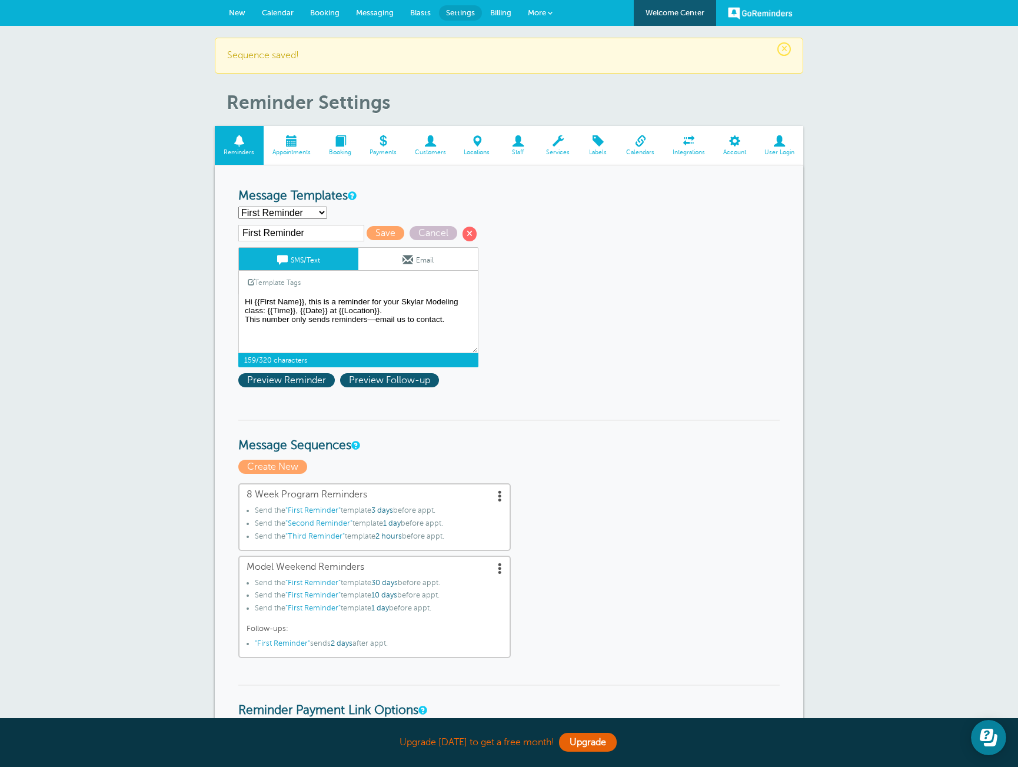
click at [713, 380] on form "Reminder Schedule 1st reminder: Immediately 1 2 3 4 5 6 7 8 9 10 11 12 13 14 15…" at bounding box center [508, 732] width 541 height 1086
click at [310, 213] on select "First Reminder Second Reminder Third Reminder Create new..." at bounding box center [282, 213] width 89 height 12
select select
click at [238, 207] on select "First Reminder Second Reminder Third Reminder Create new..." at bounding box center [282, 213] width 89 height 12
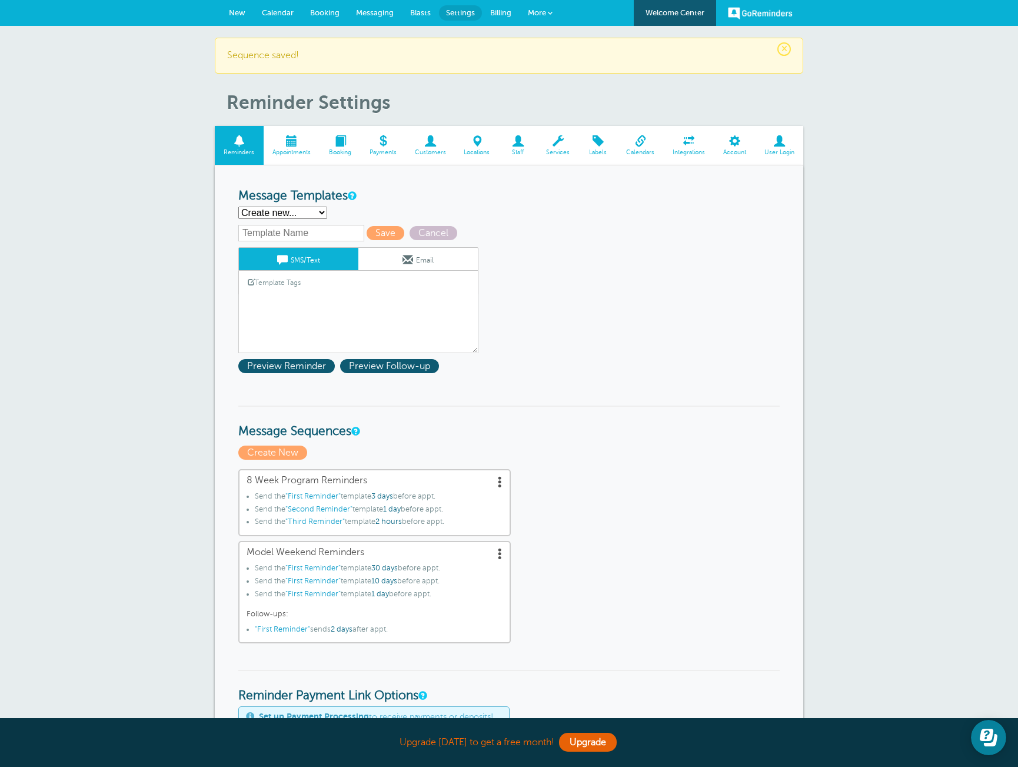
click at [311, 235] on input "text" at bounding box center [301, 233] width 126 height 16
type input "First MW"
click at [321, 284] on div "Template Tags Copy SMS" at bounding box center [358, 282] width 240 height 23
click at [300, 285] on link "Template Tags" at bounding box center [274, 282] width 71 height 23
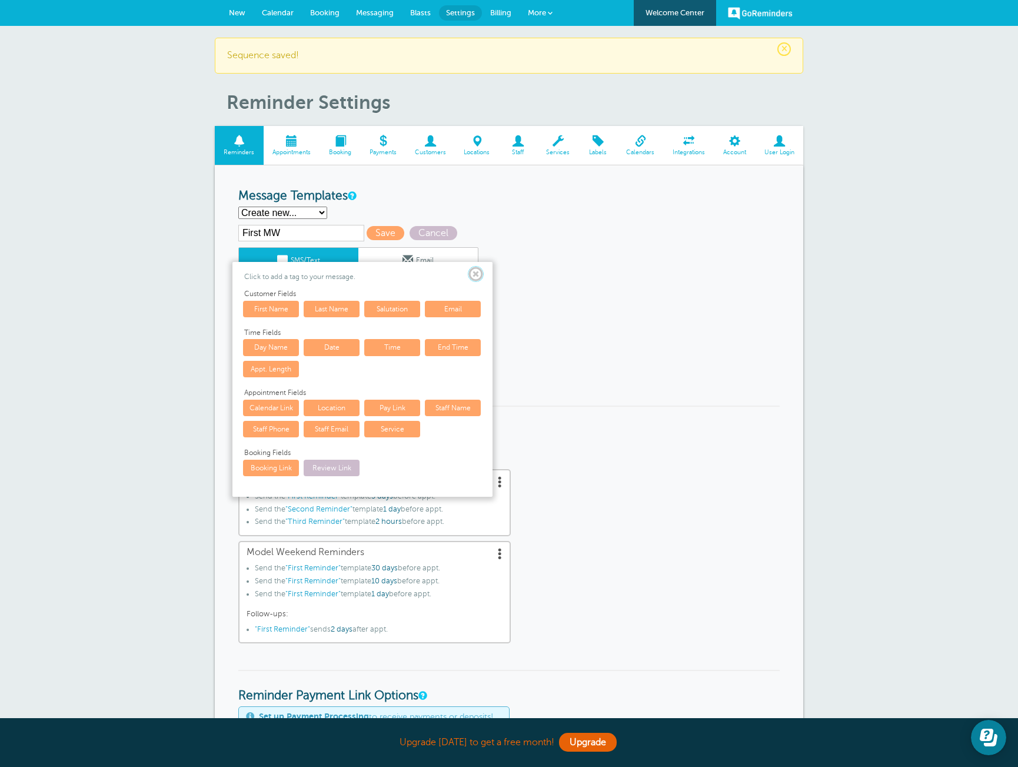
click at [477, 275] on span at bounding box center [475, 274] width 15 height 15
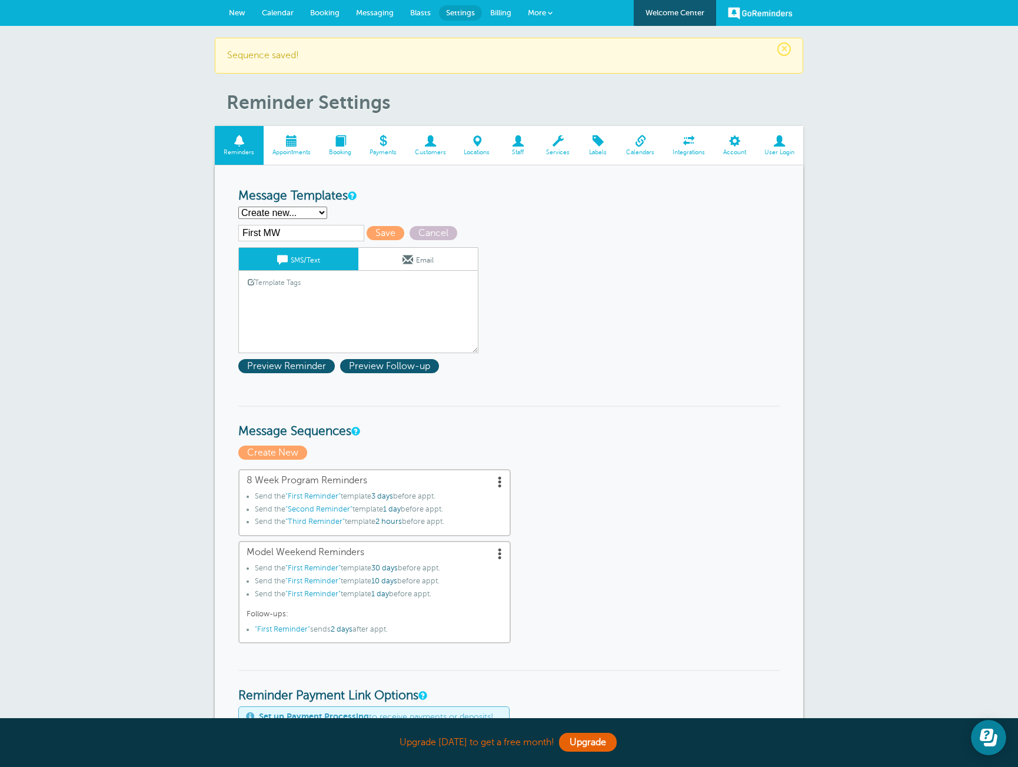
click at [441, 301] on textarea "Hi {{First Name}}, this is a reminder for your Skylar Modeling class: {{Time}},…" at bounding box center [358, 323] width 240 height 59
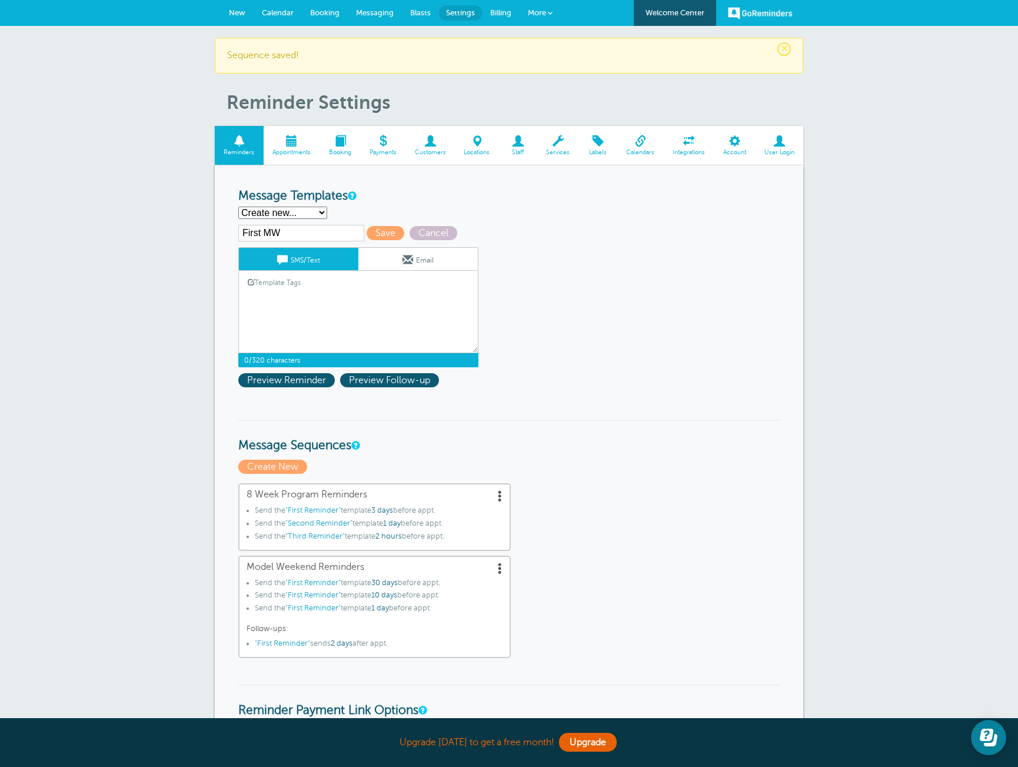
paste textarea "Hi {{First Name}}, this is a reminder for your Skylar Modeling class: {{Time}},…"
click at [405, 311] on textarea "Hi {{First Name}}, this is a reminder for your Skylar Modeling class: {{Time}},…" at bounding box center [358, 323] width 240 height 59
click at [310, 302] on textarea "Hi {{First Name}}, this is a reminder for your Skylar Modeling class: {{Time}},…" at bounding box center [358, 323] width 240 height 59
drag, startPoint x: 456, startPoint y: 322, endPoint x: 229, endPoint y: 302, distance: 227.5
click at [229, 302] on div "Reminder Schedule 1st reminder: Immediately 1 2 3 4 5 6 7 8 9 10 11 12 13 14 15…" at bounding box center [509, 731] width 588 height 1133
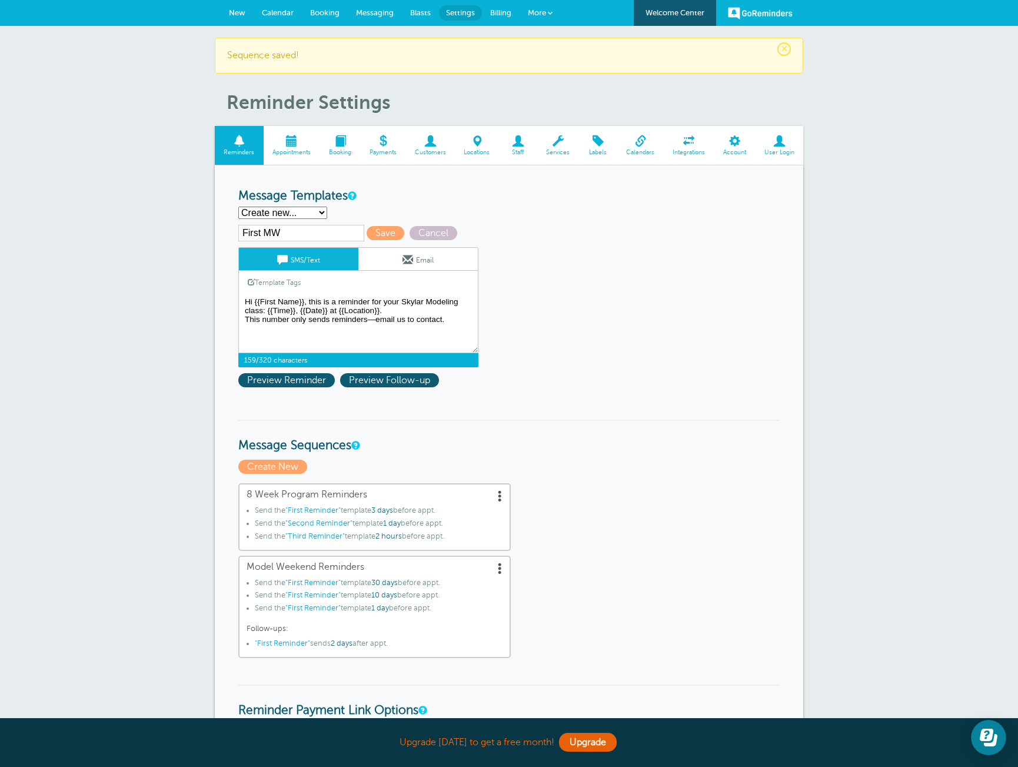
type textarea "Hi {{First Name}}, this is a reminder for your Skylar Modeling class: {{Time}},…"
